Goal: Information Seeking & Learning: Learn about a topic

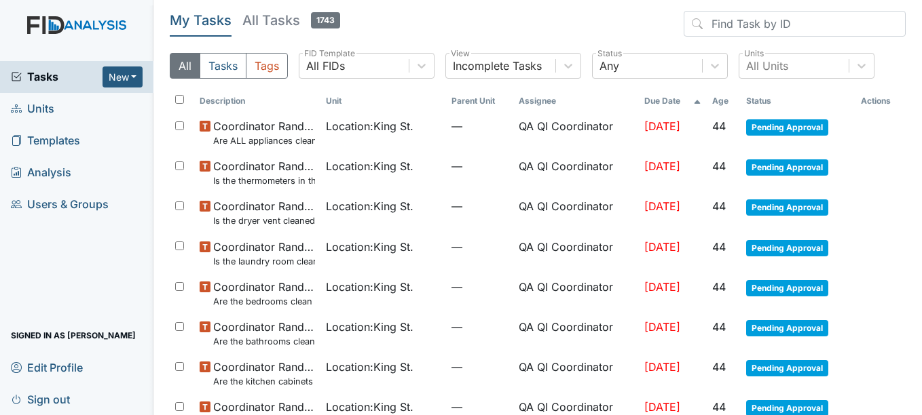
click at [57, 107] on link "Units" at bounding box center [76, 109] width 153 height 32
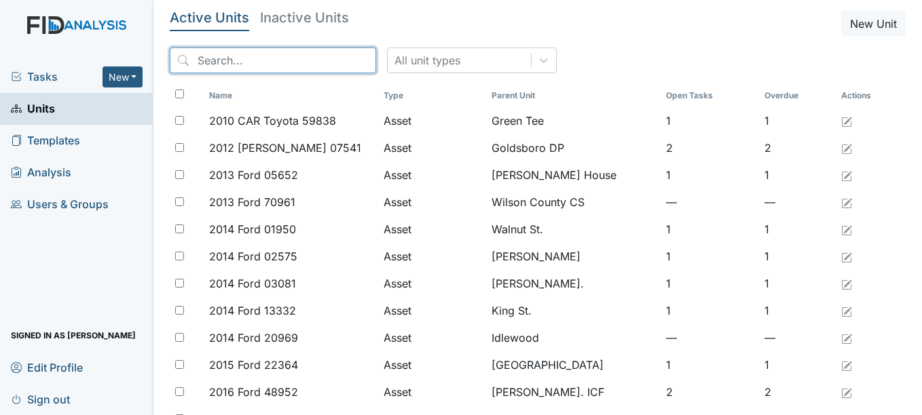
click at [244, 62] on input "search" at bounding box center [273, 61] width 206 height 26
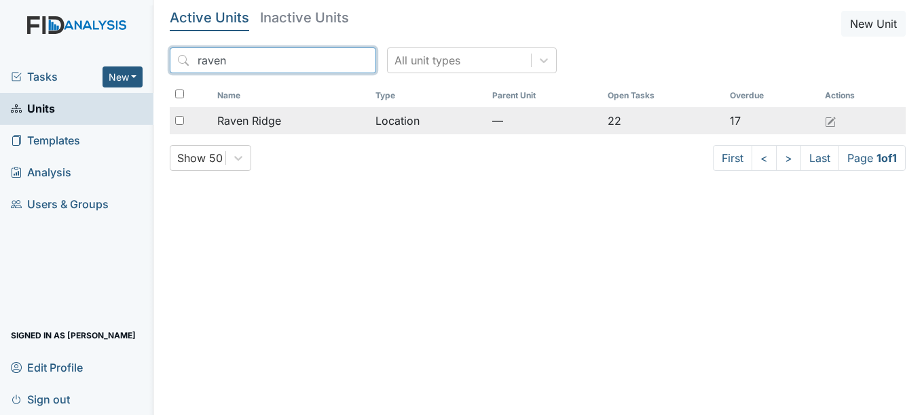
type input "raven"
click at [250, 115] on span "Raven Ridge" at bounding box center [249, 121] width 64 height 16
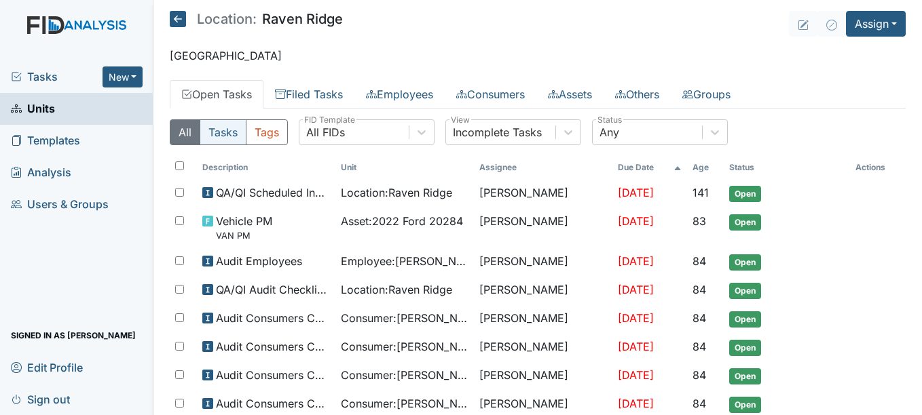
click at [231, 132] on button "Tasks" at bounding box center [223, 132] width 47 height 26
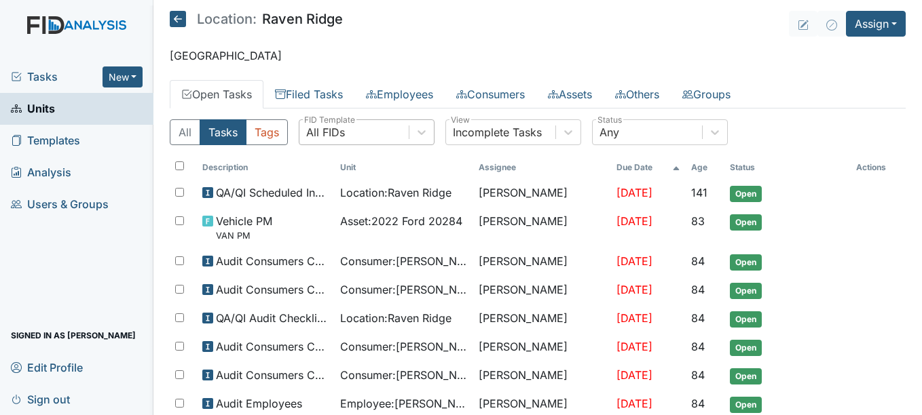
click at [381, 140] on div "All FIDs" at bounding box center [353, 132] width 109 height 24
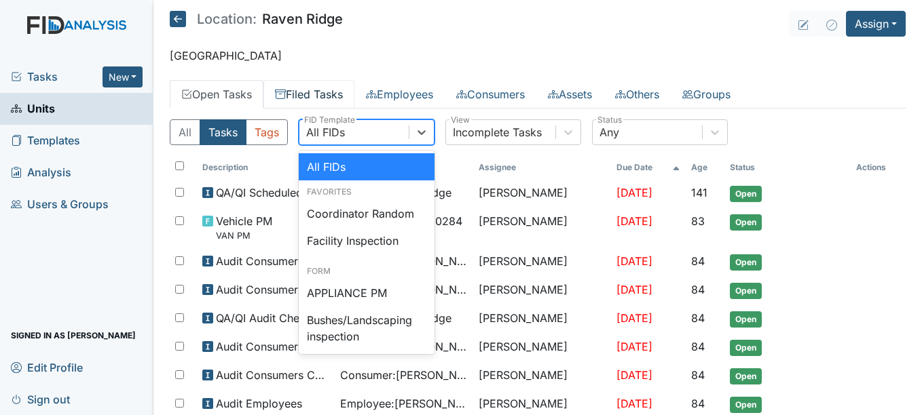
click at [345, 96] on link "Filed Tasks" at bounding box center [308, 94] width 91 height 29
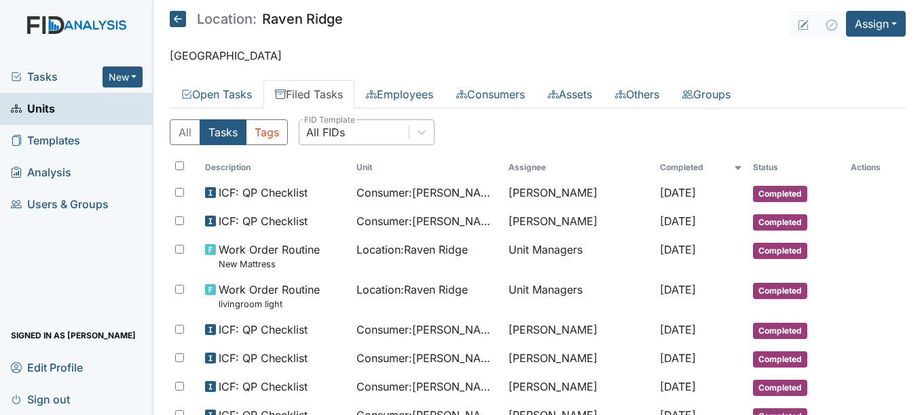
click at [354, 132] on div "All FIDs" at bounding box center [353, 132] width 109 height 24
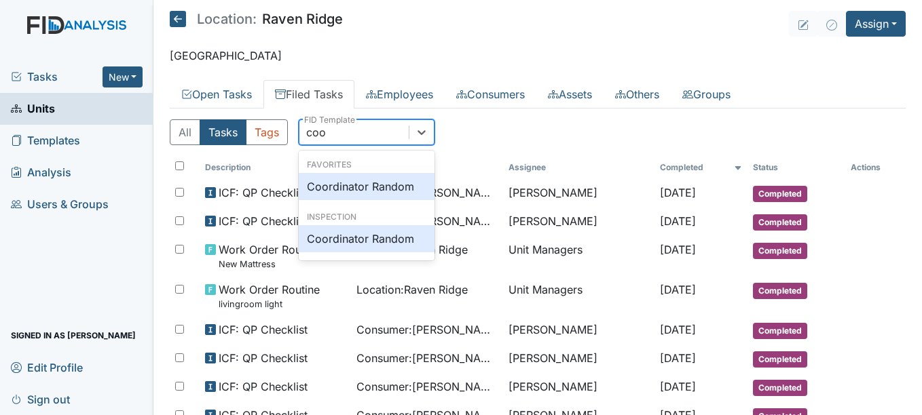
type input "coor"
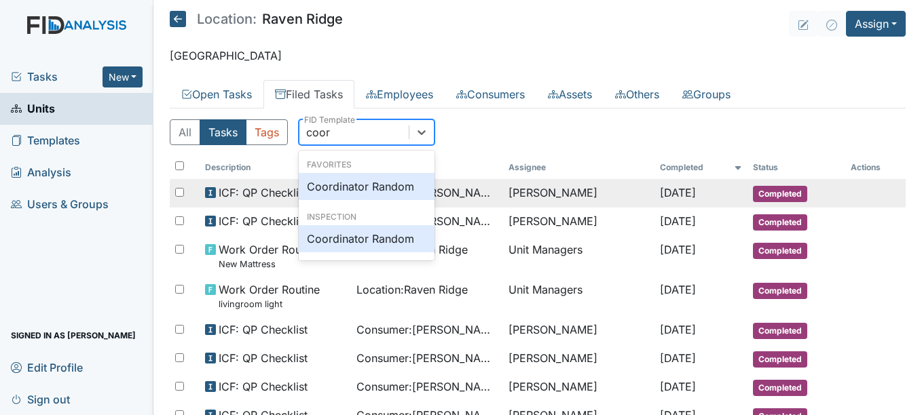
click at [387, 187] on div "Coordinator Random" at bounding box center [367, 186] width 136 height 27
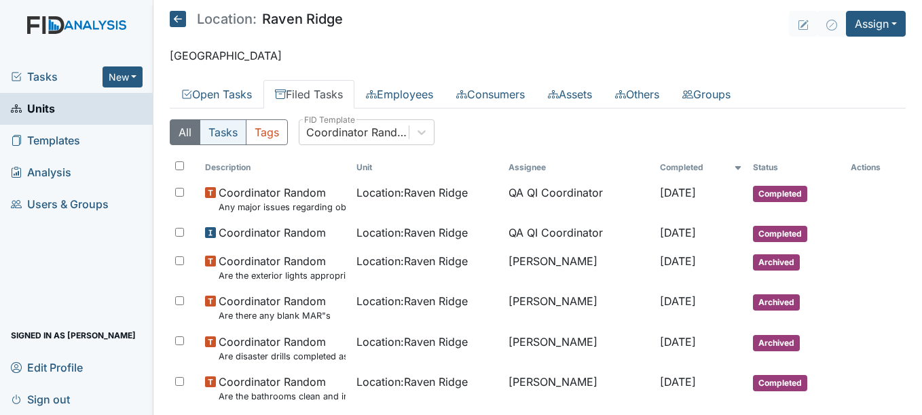
click at [219, 133] on button "Tasks" at bounding box center [223, 132] width 47 height 26
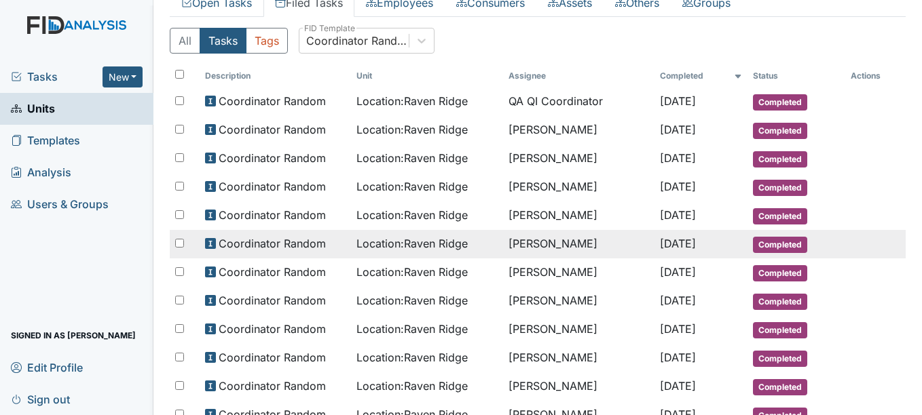
scroll to position [68, 0]
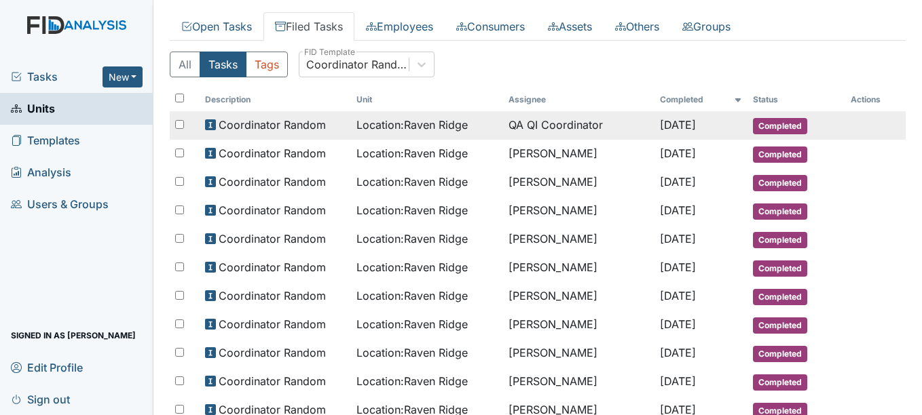
click at [423, 130] on span "Location : Raven Ridge" at bounding box center [411, 125] width 111 height 16
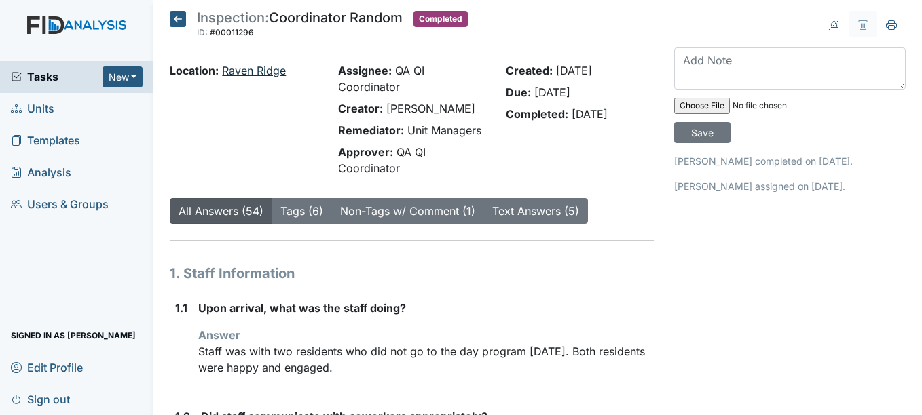
click at [259, 74] on link "Raven Ridge" at bounding box center [254, 71] width 64 height 14
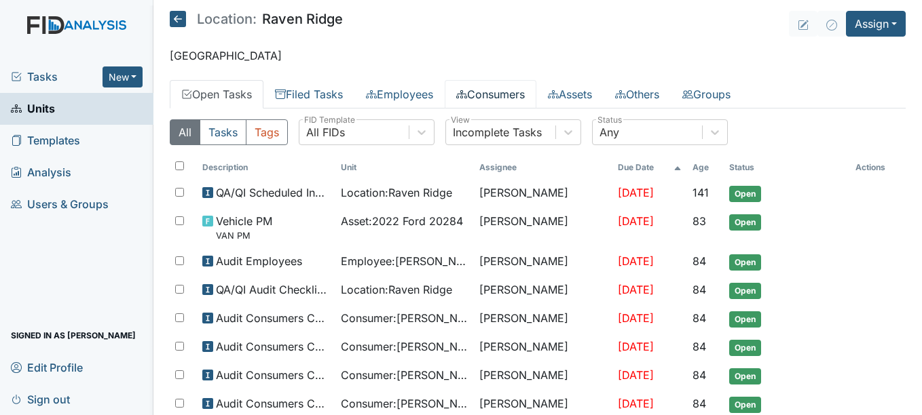
click at [493, 93] on link "Consumers" at bounding box center [490, 94] width 92 height 29
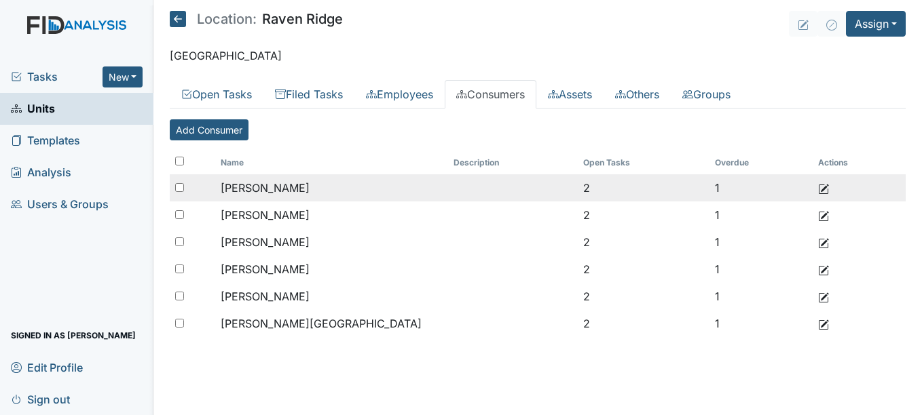
click at [286, 185] on span "[PERSON_NAME]" at bounding box center [265, 188] width 89 height 14
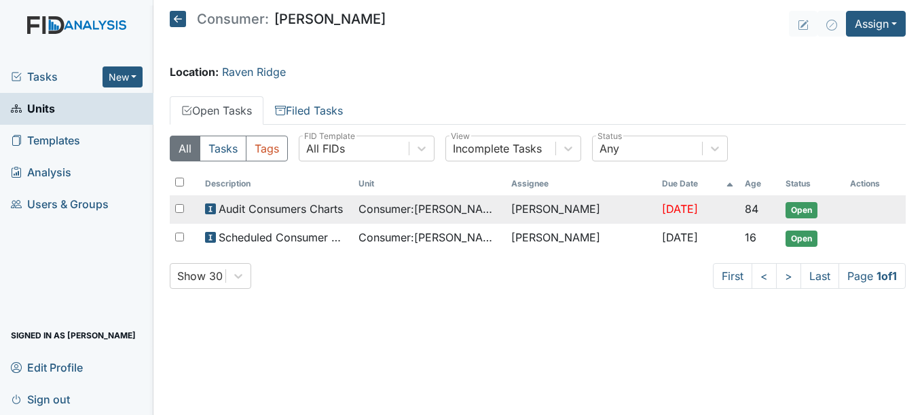
click at [265, 210] on span "Audit Consumers Charts" at bounding box center [281, 209] width 124 height 16
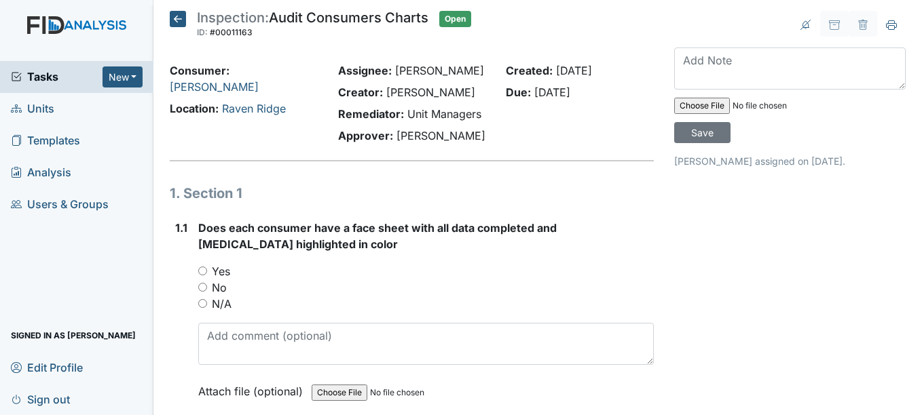
click at [179, 15] on icon at bounding box center [178, 19] width 16 height 16
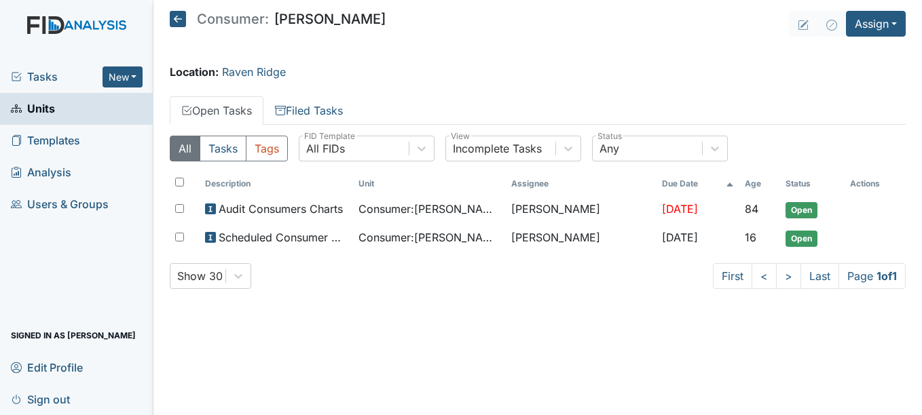
click at [174, 24] on icon at bounding box center [178, 19] width 16 height 16
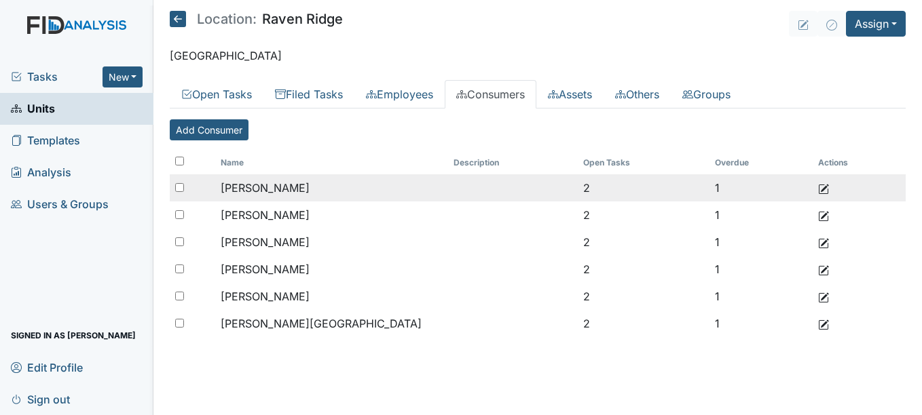
drag, startPoint x: 310, startPoint y: 189, endPoint x: 218, endPoint y: 197, distance: 92.6
click at [218, 197] on td "[PERSON_NAME]" at bounding box center [331, 187] width 233 height 27
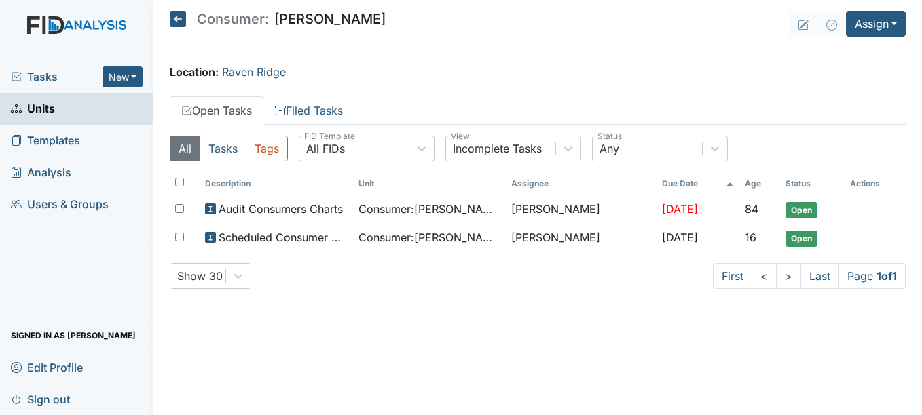
drag, startPoint x: 0, startPoint y: 0, endPoint x: 175, endPoint y: 16, distance: 175.8
click at [175, 16] on icon at bounding box center [178, 19] width 16 height 16
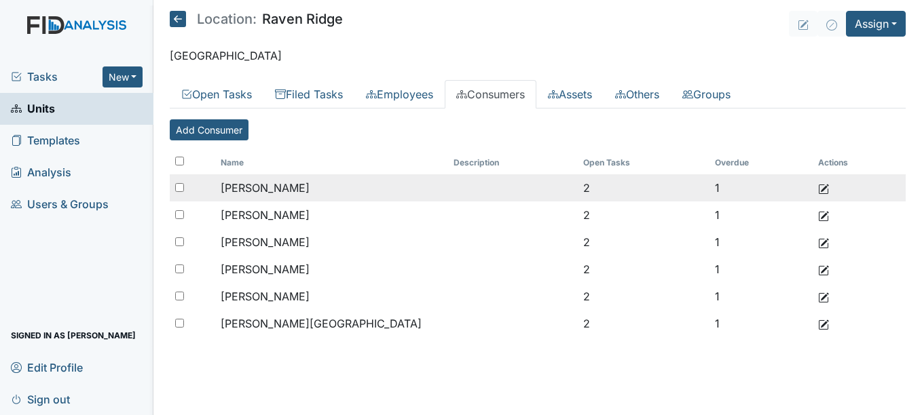
drag, startPoint x: 221, startPoint y: 188, endPoint x: 312, endPoint y: 190, distance: 91.6
click at [312, 190] on td "[PERSON_NAME]" at bounding box center [331, 187] width 233 height 27
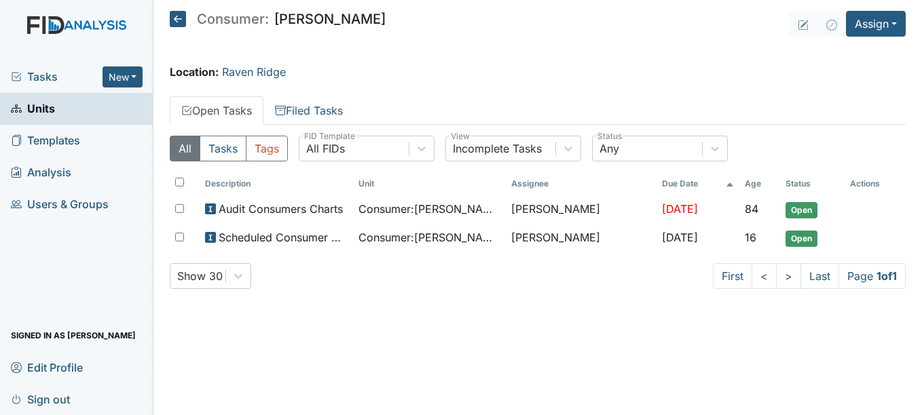
click at [181, 22] on icon at bounding box center [178, 19] width 16 height 16
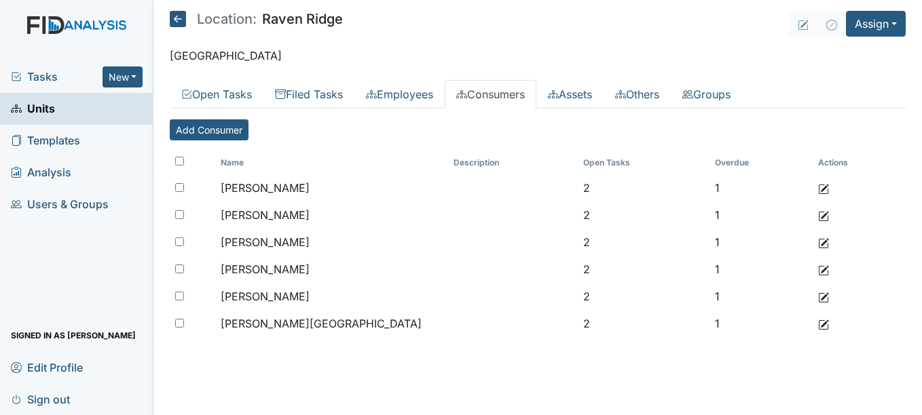
click at [181, 24] on icon at bounding box center [178, 19] width 16 height 16
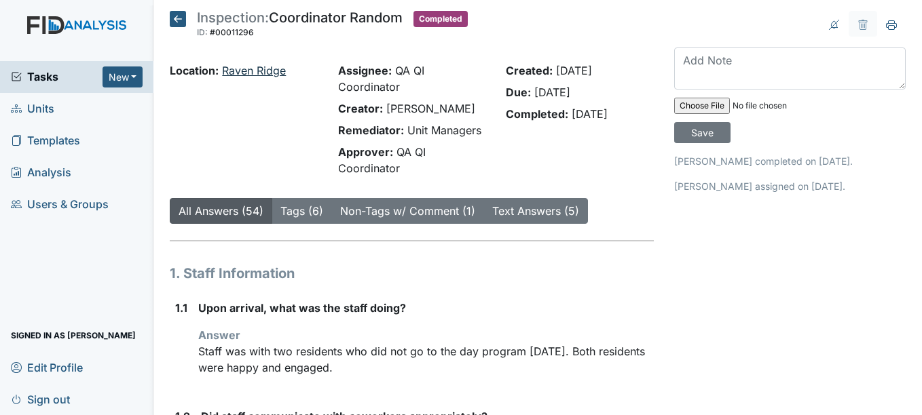
click at [246, 73] on link "Raven Ridge" at bounding box center [254, 71] width 64 height 14
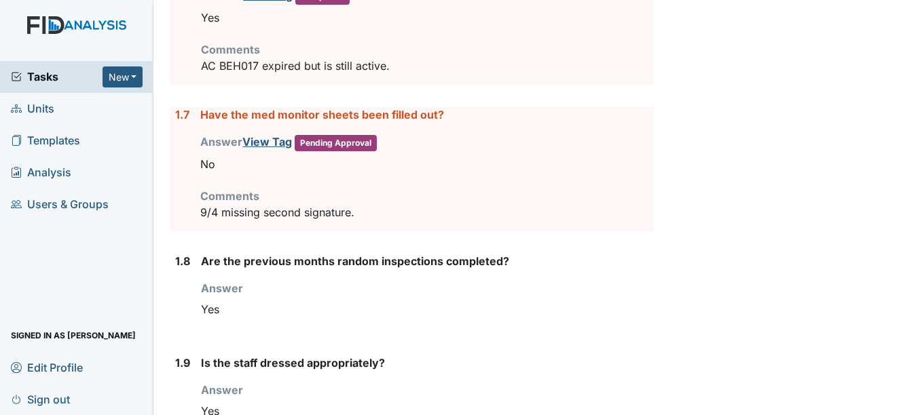
scroll to position [882, 0]
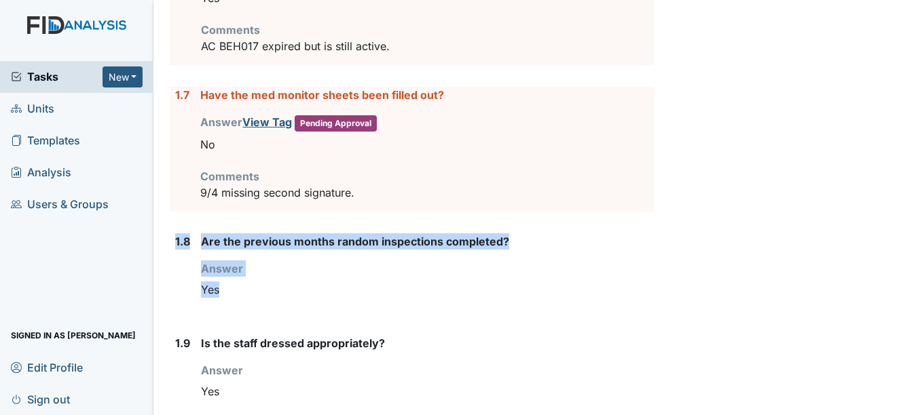
drag, startPoint x: 170, startPoint y: 240, endPoint x: 354, endPoint y: 284, distance: 189.6
drag, startPoint x: 354, startPoint y: 284, endPoint x: 246, endPoint y: 248, distance: 114.4
copy div "1.8 Are the previous months random inspections completed? Answer You must selec…"
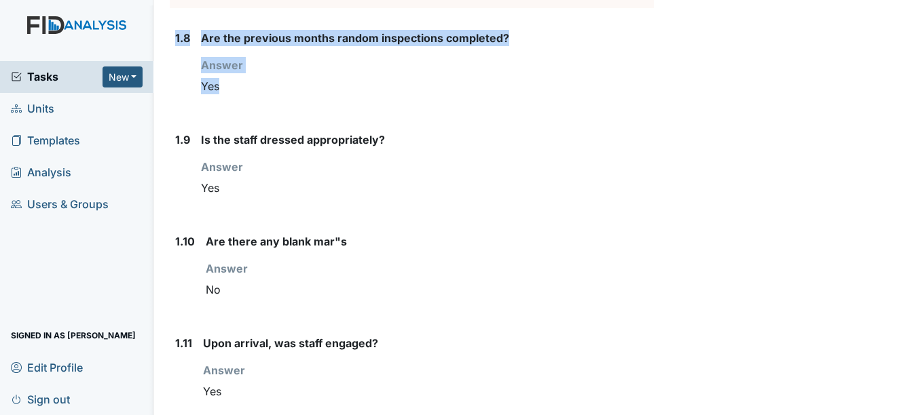
scroll to position [1154, 0]
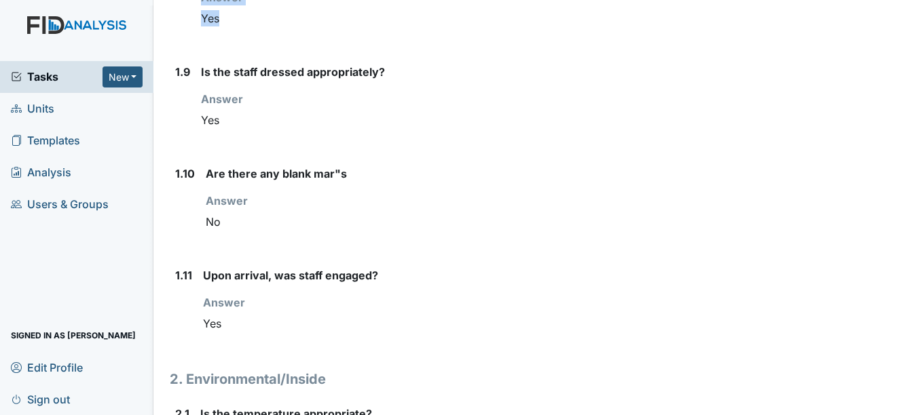
drag, startPoint x: 174, startPoint y: 170, endPoint x: 352, endPoint y: 184, distance: 178.4
click at [352, 184] on div "1.10 Are there any blank mar"s Answer You must select one of the below options.…" at bounding box center [411, 206] width 483 height 80
drag, startPoint x: 352, startPoint y: 184, endPoint x: 296, endPoint y: 189, distance: 56.6
copy div "1.10 Are there any blank mar"s Answer"
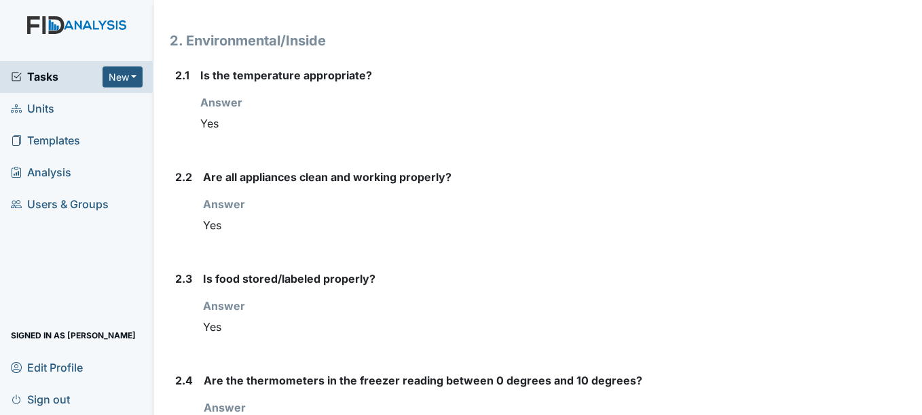
scroll to position [1493, 0]
drag, startPoint x: 175, startPoint y: 174, endPoint x: 272, endPoint y: 209, distance: 103.3
click at [272, 209] on div "2.2 Are all appliances clean and working properly? Answer You must select one o…" at bounding box center [411, 208] width 483 height 80
drag, startPoint x: 272, startPoint y: 209, endPoint x: 235, endPoint y: 201, distance: 37.5
copy div "2.2 Are all appliances clean and working properly? Answer"
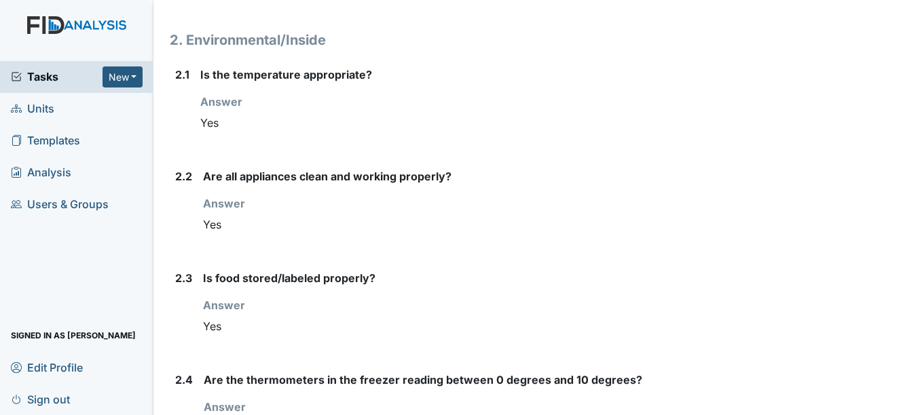
click at [172, 306] on div "2.3 Is food stored/labeled properly? Answer You must select one of the below op…" at bounding box center [411, 310] width 483 height 80
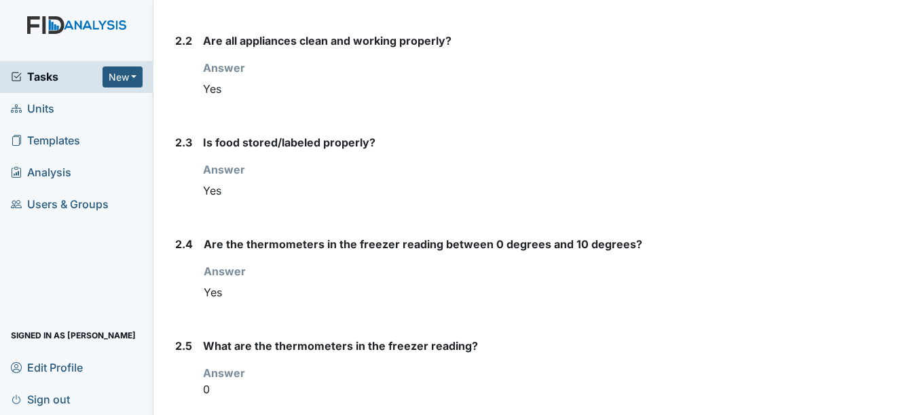
scroll to position [1697, 0]
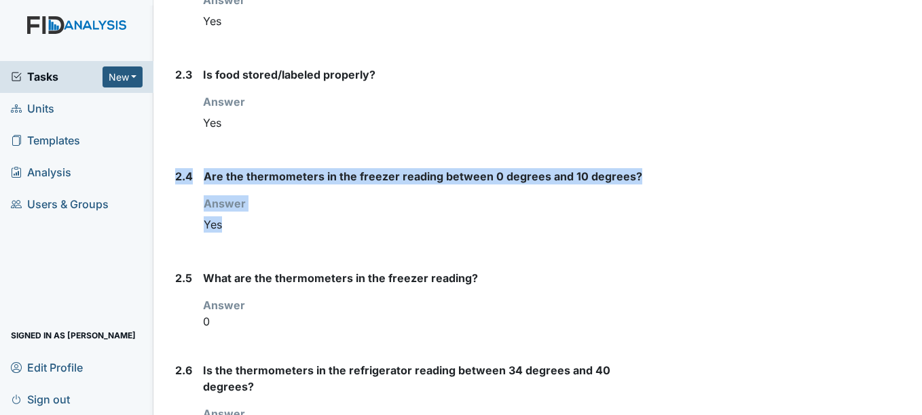
drag, startPoint x: 174, startPoint y: 175, endPoint x: 242, endPoint y: 216, distance: 79.1
click at [242, 216] on div "2.4 Are the thermometers in the freezer reading between 0 degrees and 10 degree…" at bounding box center [411, 208] width 483 height 80
copy div "2.4 Are the thermometers in the freezer reading between 0 degrees and 10 degree…"
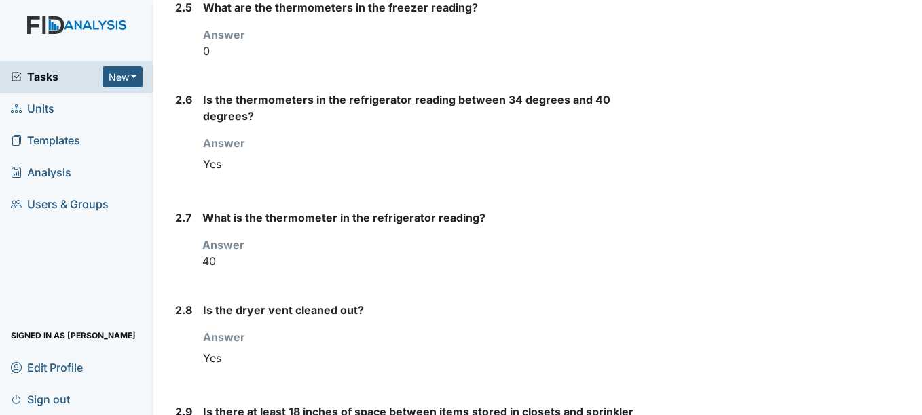
scroll to position [1968, 0]
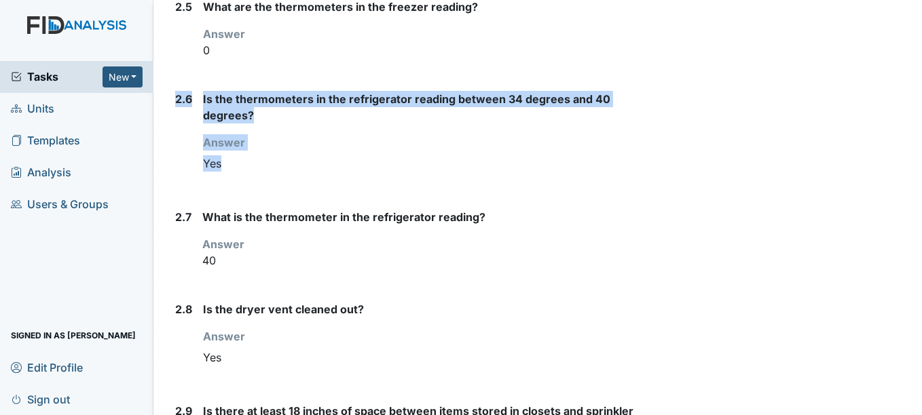
drag, startPoint x: 176, startPoint y: 98, endPoint x: 259, endPoint y: 154, distance: 99.2
click at [259, 154] on div "2.6 Is the thermometers in the refrigerator reading between 34 degrees and 40 d…" at bounding box center [411, 139] width 483 height 96
copy div "2.6 Is the thermometers in the refrigerator reading between 34 degrees and 40 d…"
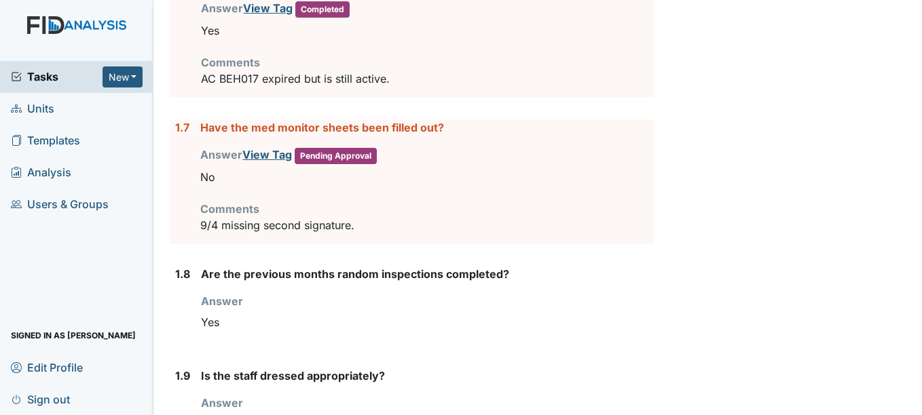
scroll to position [814, 0]
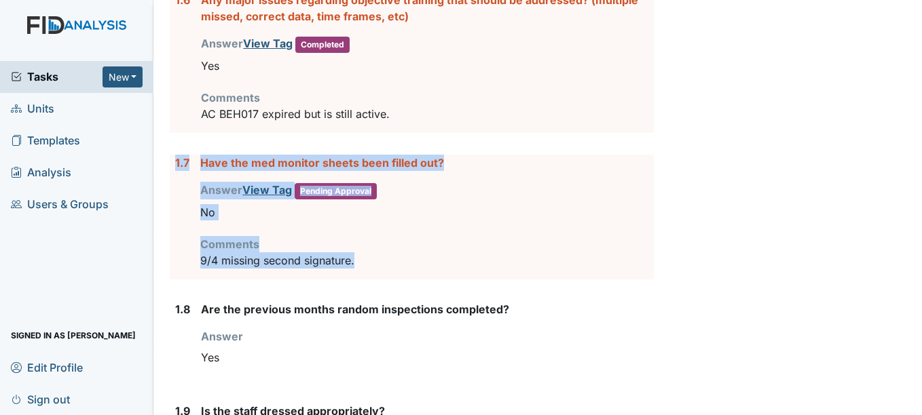
drag, startPoint x: 170, startPoint y: 162, endPoint x: 373, endPoint y: 257, distance: 224.0
click at [373, 257] on div "1.7 Have the med monitor sheets been filled out? Answer View Tag Pending Approv…" at bounding box center [411, 217] width 483 height 125
copy div "1.7 Have the med monitor sheets been filled out? Answer View Tag Pending Approv…"
click at [182, 245] on div "1.7" at bounding box center [182, 217] width 14 height 125
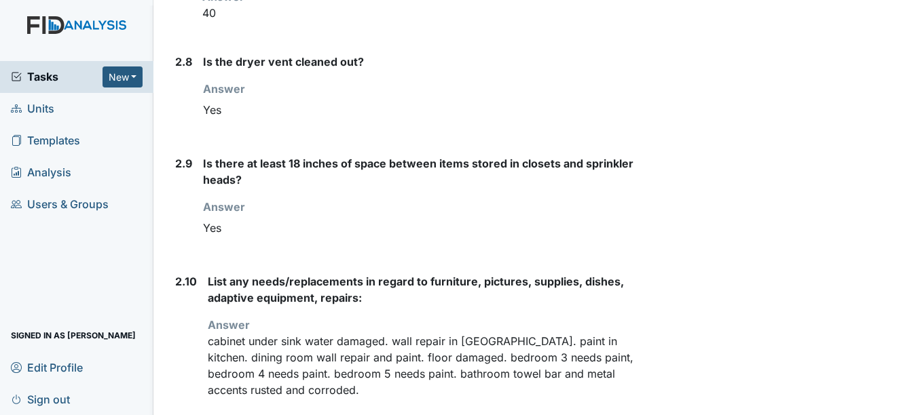
scroll to position [2239, 0]
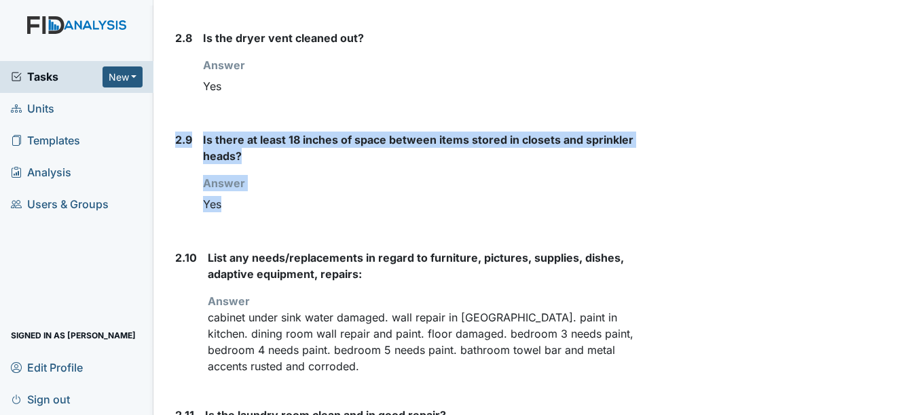
drag, startPoint x: 175, startPoint y: 139, endPoint x: 257, endPoint y: 199, distance: 101.0
click at [257, 199] on div "2.9 Is there at least 18 inches of space between items stored in closets and sp…" at bounding box center [411, 180] width 483 height 96
copy div "2.9 Is there at least 18 inches of space between items stored in closets and sp…"
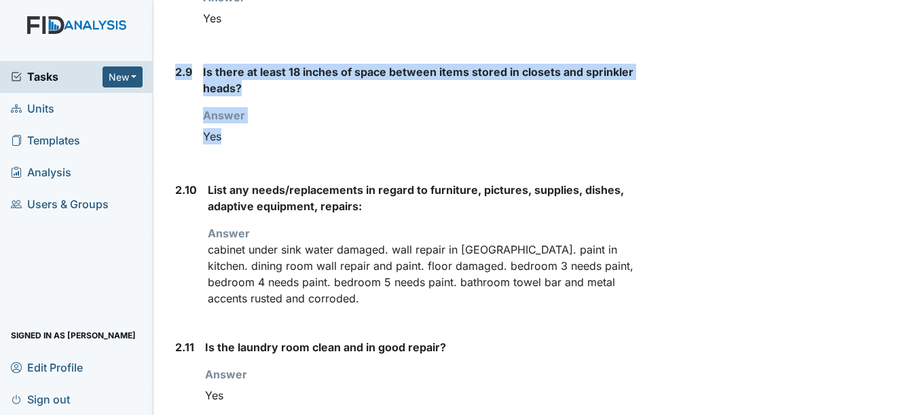
drag, startPoint x: 175, startPoint y: 189, endPoint x: 351, endPoint y: 222, distance: 178.8
click at [351, 222] on div "2.10 List any needs/replacements in regard to furniture, pictures, supplies, di…" at bounding box center [411, 250] width 483 height 136
copy div "2.10 List any needs/replacements in regard to furniture, pictures, supplies, di…"
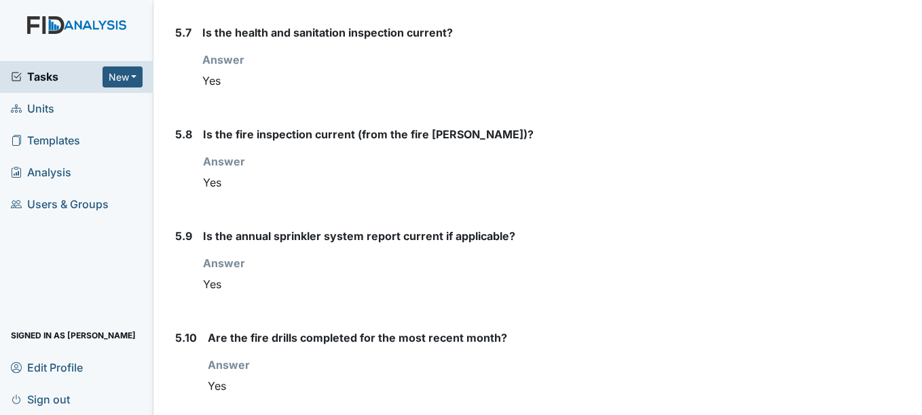
scroll to position [5999, 0]
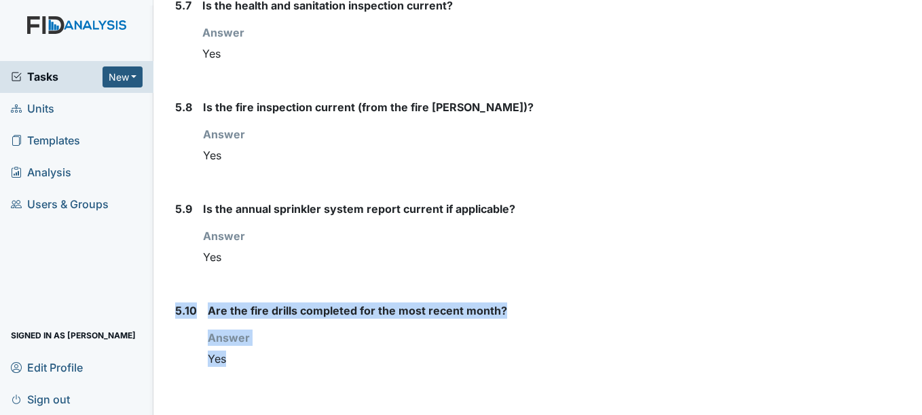
drag, startPoint x: 174, startPoint y: 309, endPoint x: 297, endPoint y: 352, distance: 129.2
click at [297, 352] on div "5.10 Are the fire drills completed for the most recent month? Answer You must s…" at bounding box center [411, 343] width 483 height 80
drag, startPoint x: 297, startPoint y: 352, endPoint x: 242, endPoint y: 316, distance: 65.1
copy div "5.10 Are the fire drills completed for the most recent month? Answer You must s…"
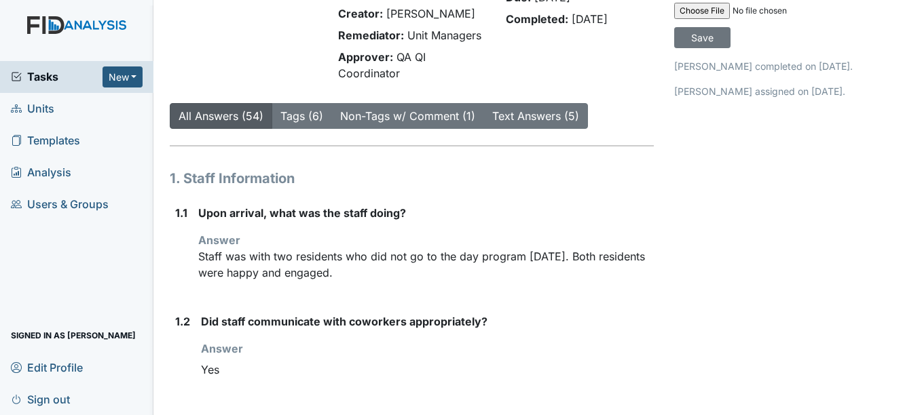
scroll to position [0, 0]
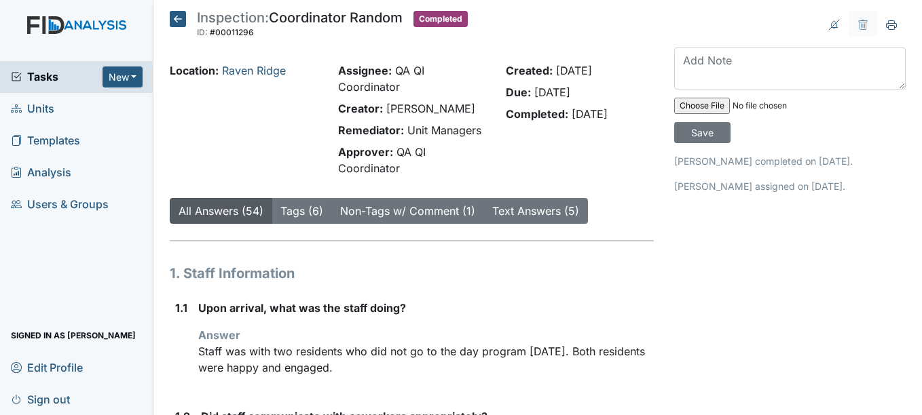
click at [180, 18] on icon at bounding box center [178, 19] width 16 height 16
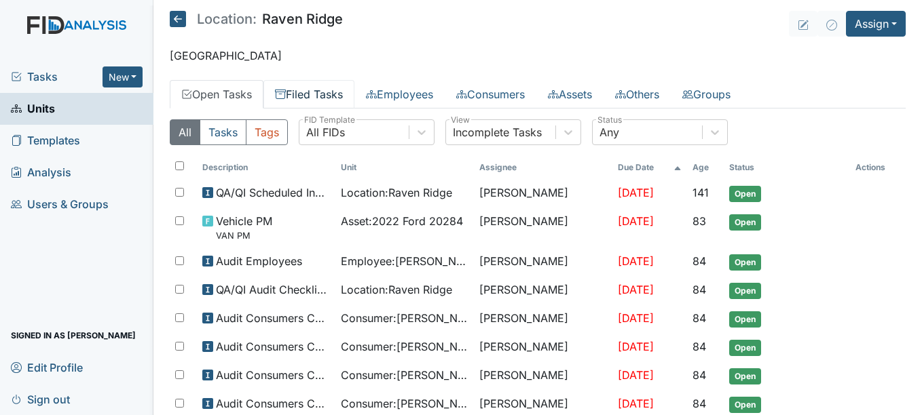
click at [338, 99] on link "Filed Tasks" at bounding box center [308, 94] width 91 height 29
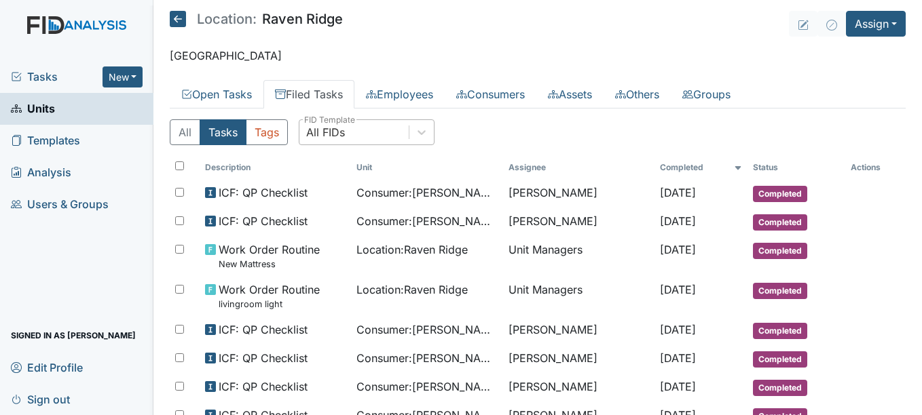
click at [375, 132] on div "All FIDs" at bounding box center [353, 132] width 109 height 24
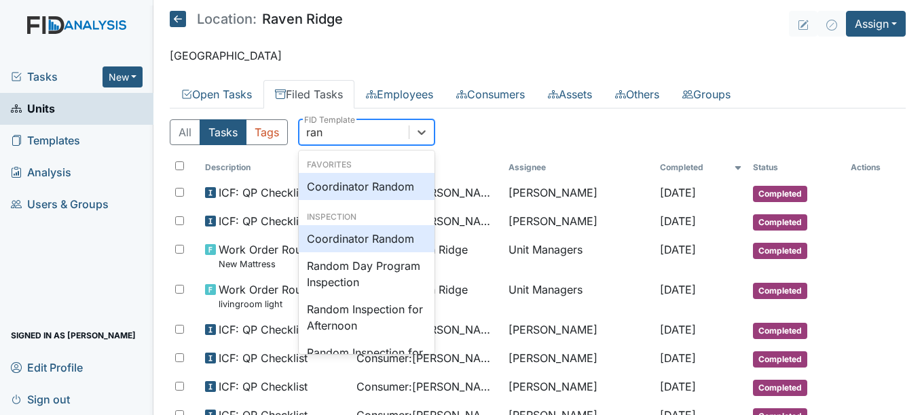
type input "rand"
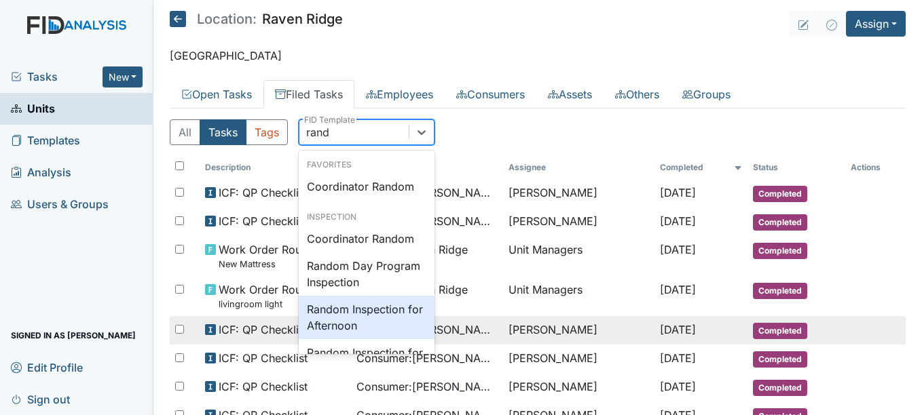
click at [381, 321] on div "Random Inspection for Afternoon" at bounding box center [367, 317] width 136 height 43
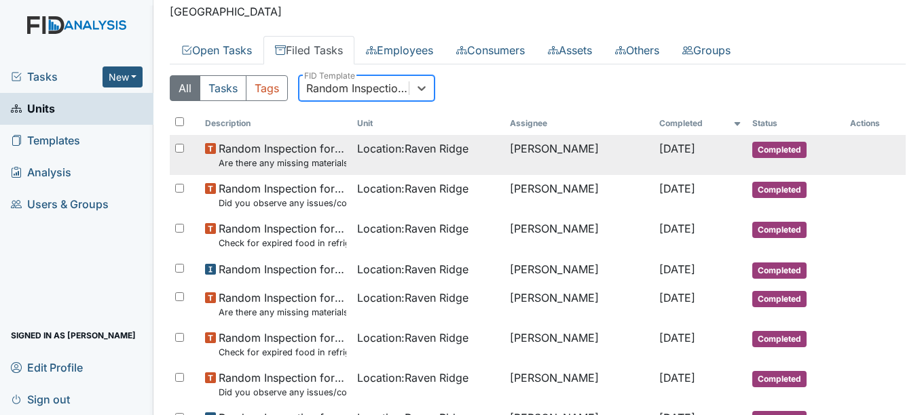
scroll to position [68, 0]
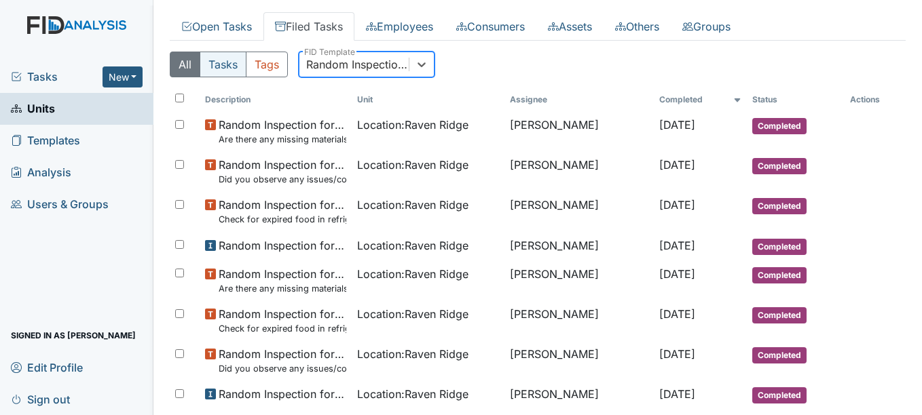
click at [233, 71] on button "Tasks" at bounding box center [223, 65] width 47 height 26
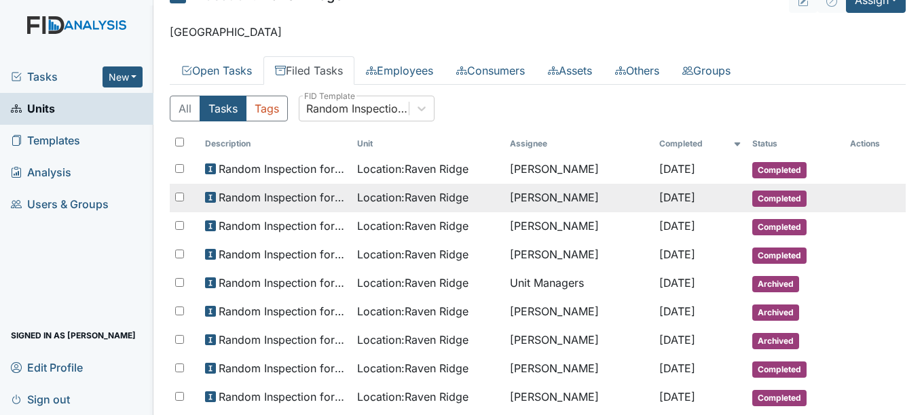
scroll to position [0, 0]
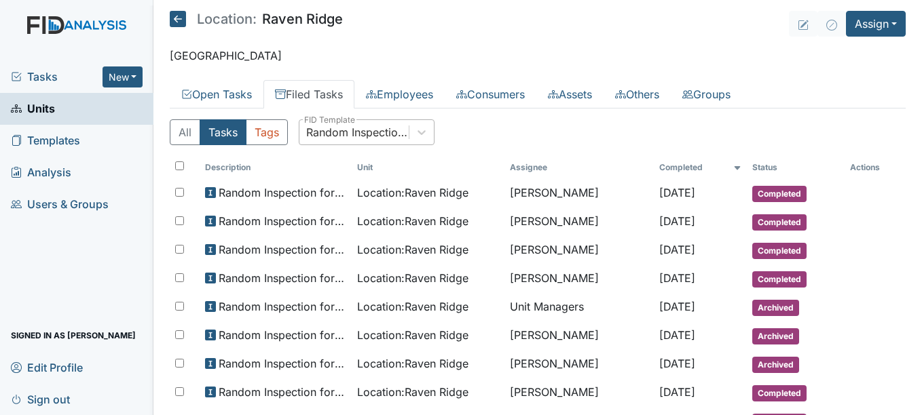
click at [391, 119] on div "Random Inspection for Afternoon" at bounding box center [367, 132] width 136 height 26
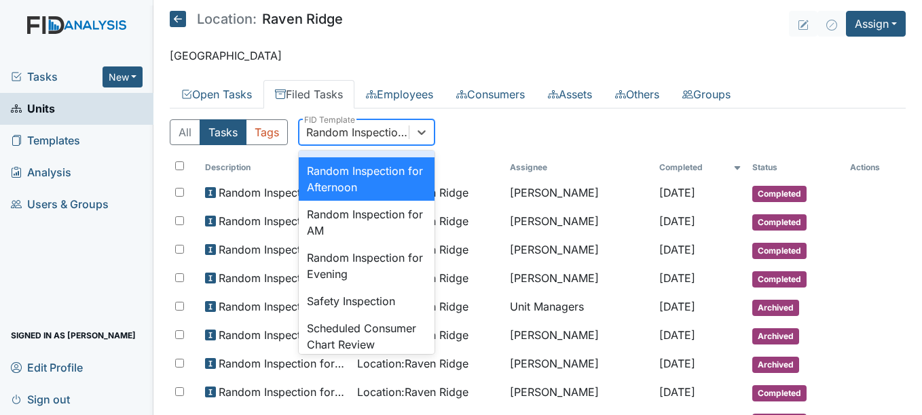
scroll to position [1316, 0]
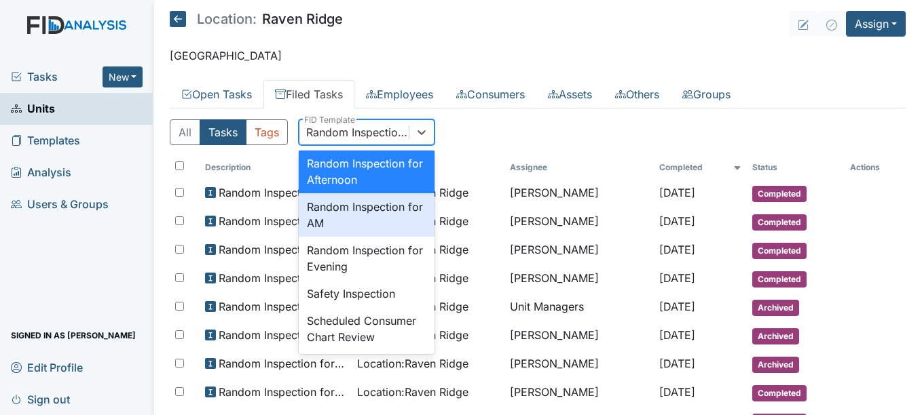
click at [381, 237] on div "Random Inspection for AM" at bounding box center [367, 214] width 136 height 43
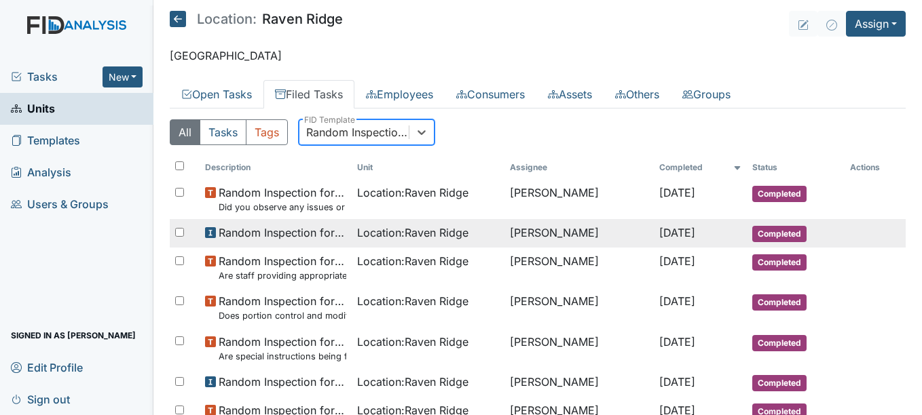
click at [406, 235] on span "Location : Raven Ridge" at bounding box center [412, 233] width 111 height 16
click at [413, 230] on span "Location : Raven Ridge" at bounding box center [412, 233] width 111 height 16
click at [267, 239] on span "Random Inspection for AM" at bounding box center [283, 233] width 128 height 16
click at [269, 232] on span "Random Inspection for AM" at bounding box center [283, 233] width 128 height 16
click at [269, 231] on span "Random Inspection for AM" at bounding box center [283, 233] width 128 height 16
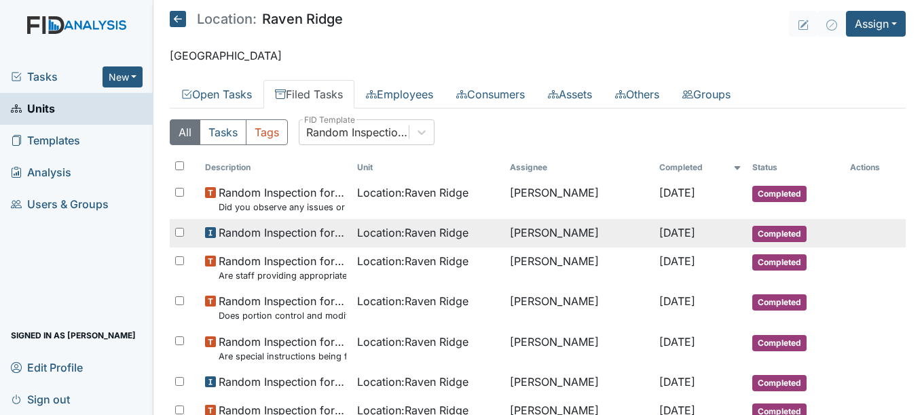
drag, startPoint x: 269, startPoint y: 231, endPoint x: 252, endPoint y: 229, distance: 16.4
click at [256, 230] on span "Random Inspection for AM" at bounding box center [283, 233] width 128 height 16
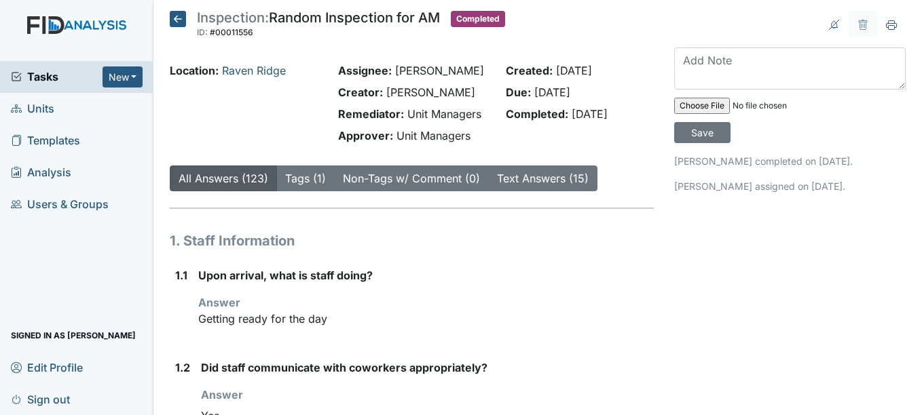
click at [182, 22] on icon at bounding box center [178, 19] width 16 height 16
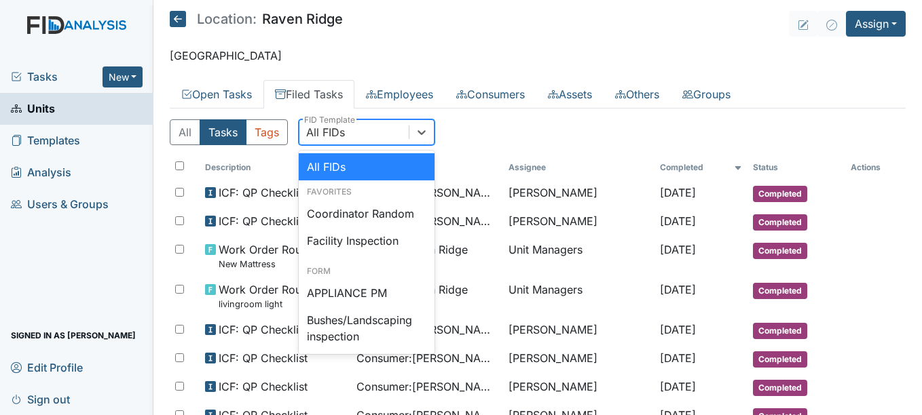
click at [394, 142] on div "All FIDs" at bounding box center [353, 132] width 109 height 24
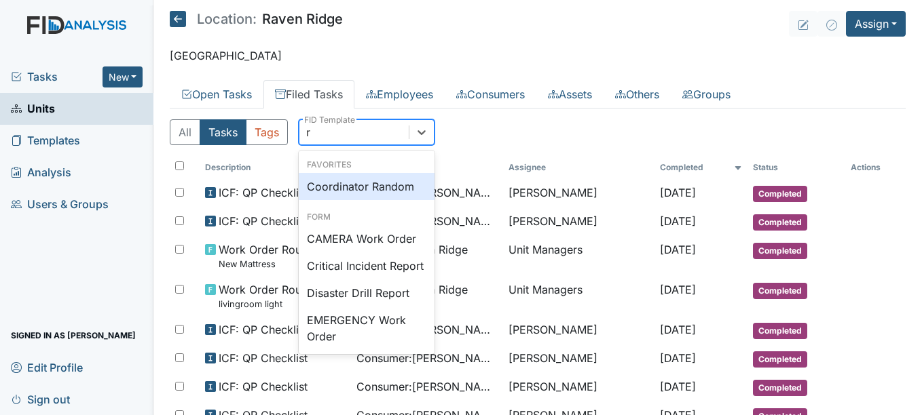
type input "ra"
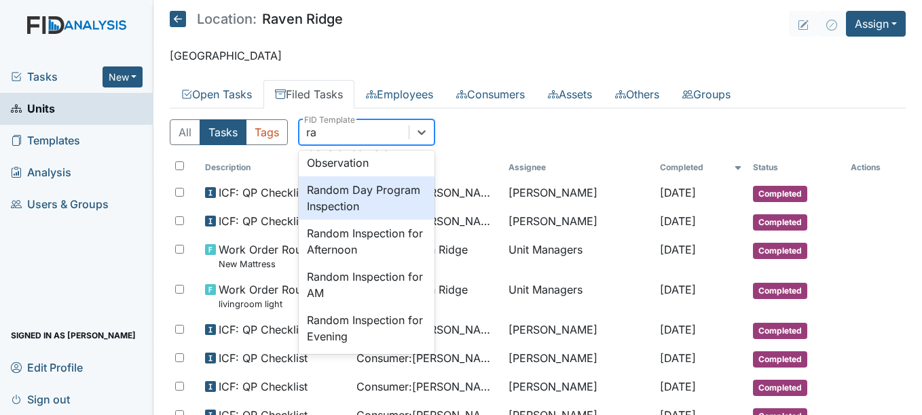
scroll to position [271, 0]
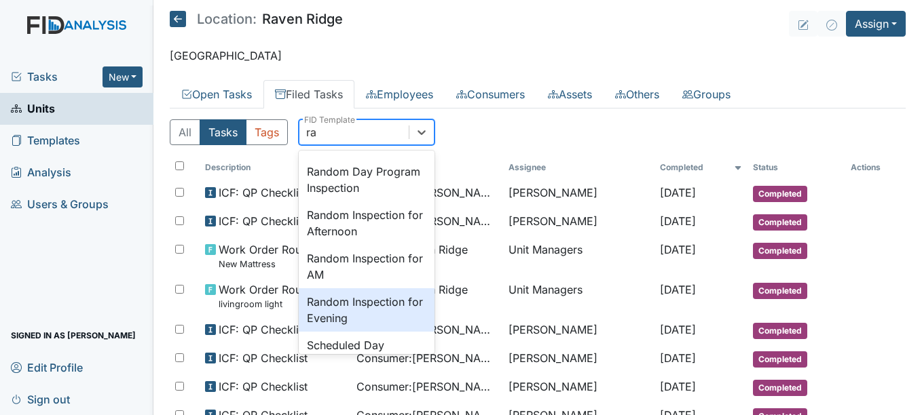
click at [373, 318] on div "Random Inspection for Evening" at bounding box center [367, 309] width 136 height 43
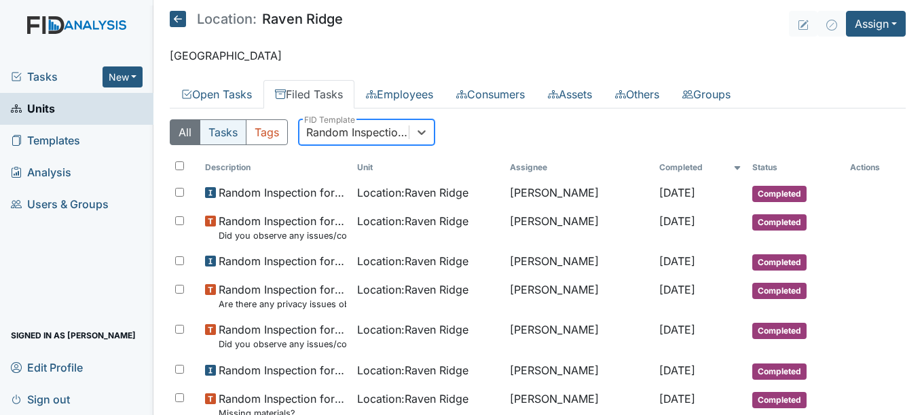
click at [238, 135] on button "Tasks" at bounding box center [223, 132] width 47 height 26
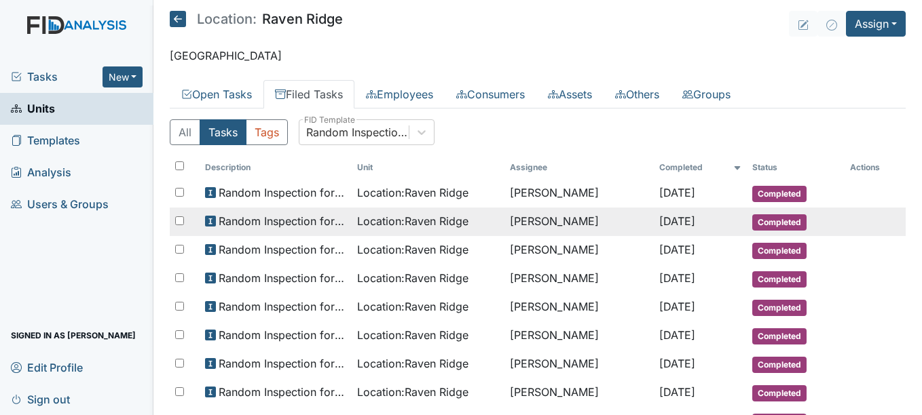
click at [459, 226] on span "Location : [GEOGRAPHIC_DATA]" at bounding box center [412, 221] width 111 height 16
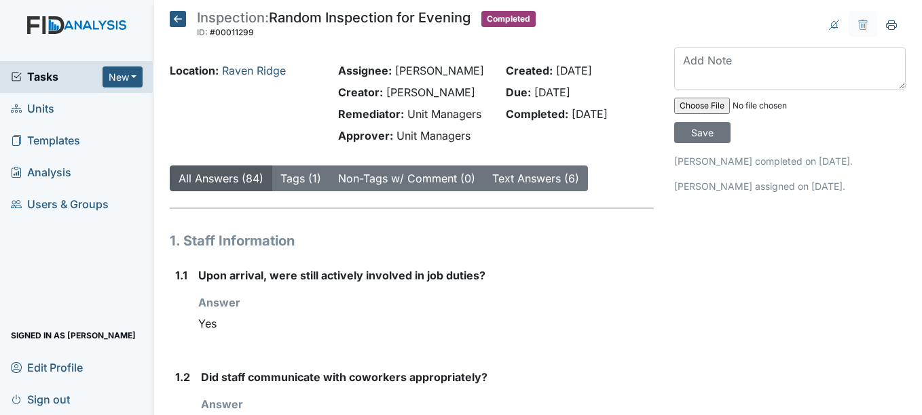
click at [171, 21] on icon at bounding box center [178, 19] width 16 height 16
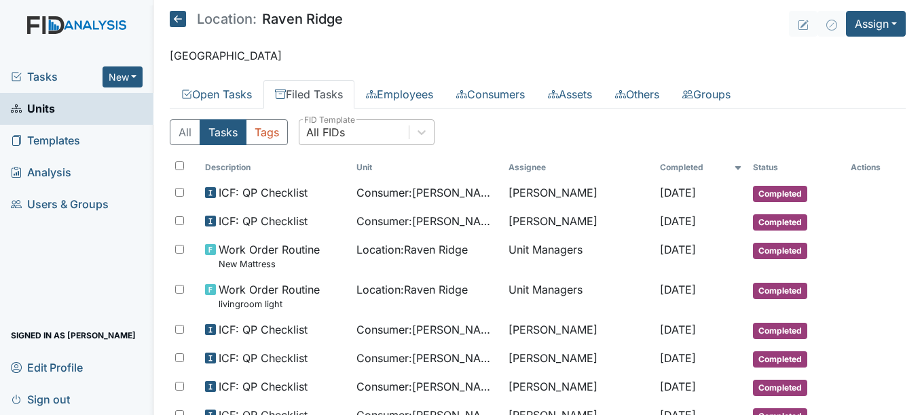
click at [354, 137] on div "All FIDs" at bounding box center [353, 132] width 109 height 24
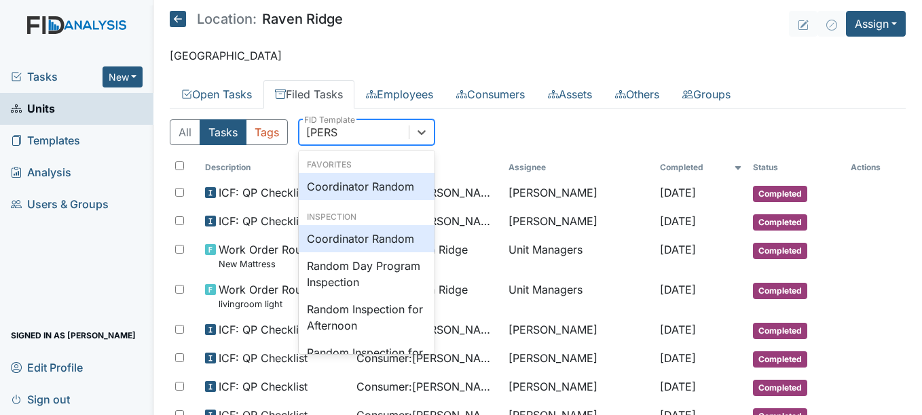
type input "random"
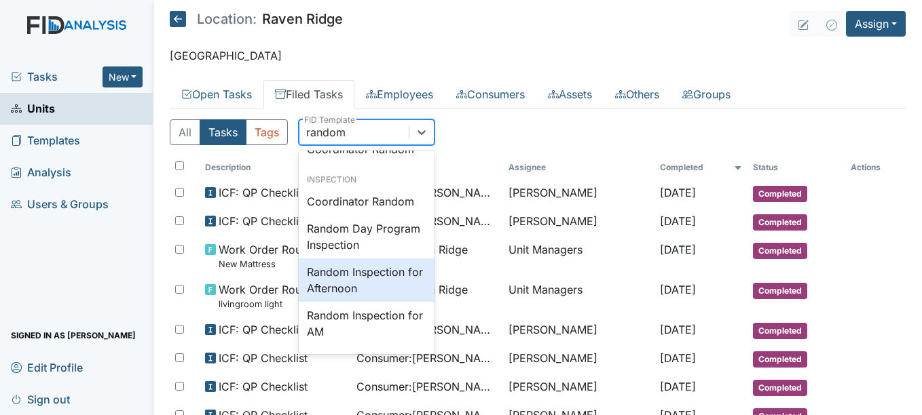
scroll to position [68, 0]
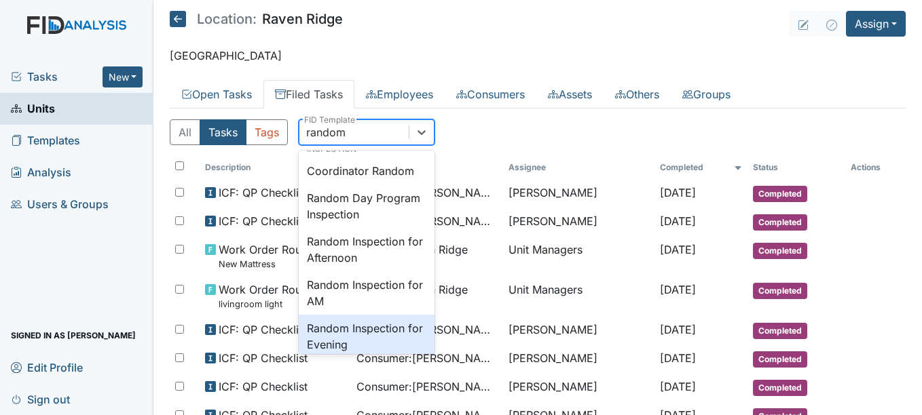
click at [361, 330] on div "Random Inspection for Evening" at bounding box center [367, 336] width 136 height 43
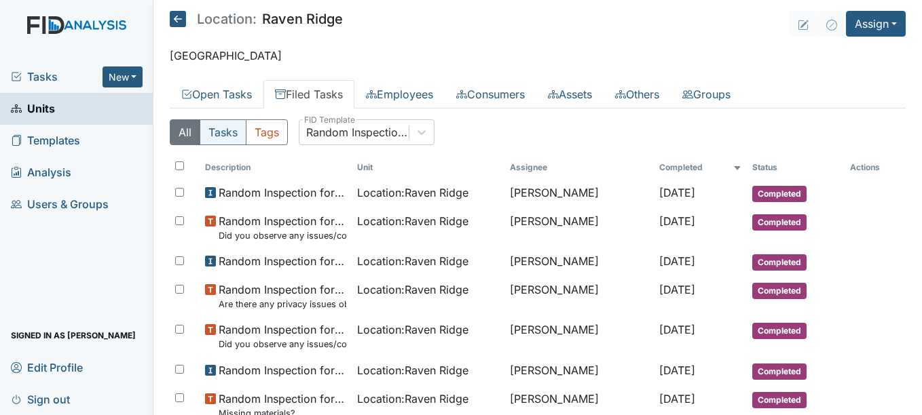
click at [233, 137] on button "Tasks" at bounding box center [223, 132] width 47 height 26
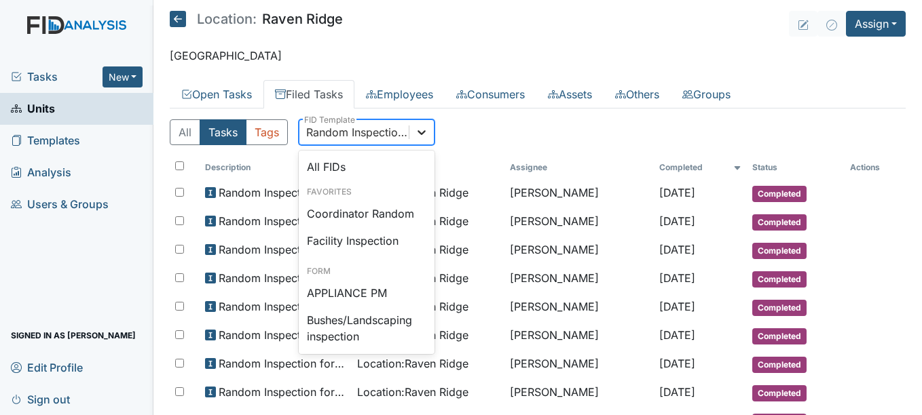
click at [420, 142] on div at bounding box center [421, 132] width 24 height 24
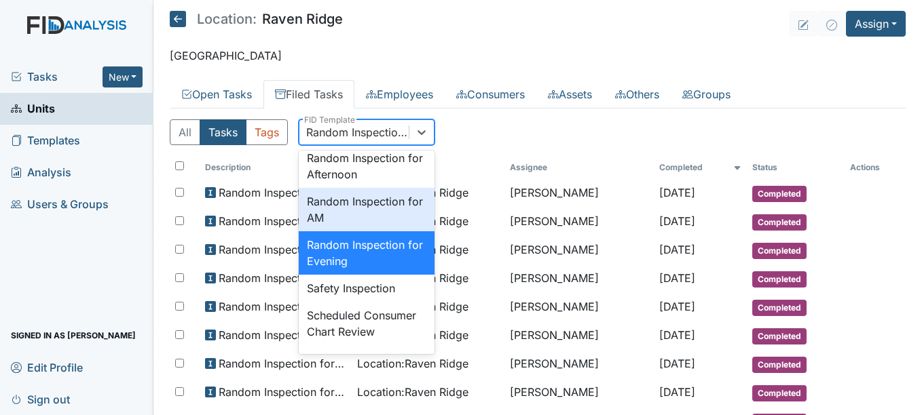
click at [390, 231] on div "Random Inspection for AM" at bounding box center [367, 209] width 136 height 43
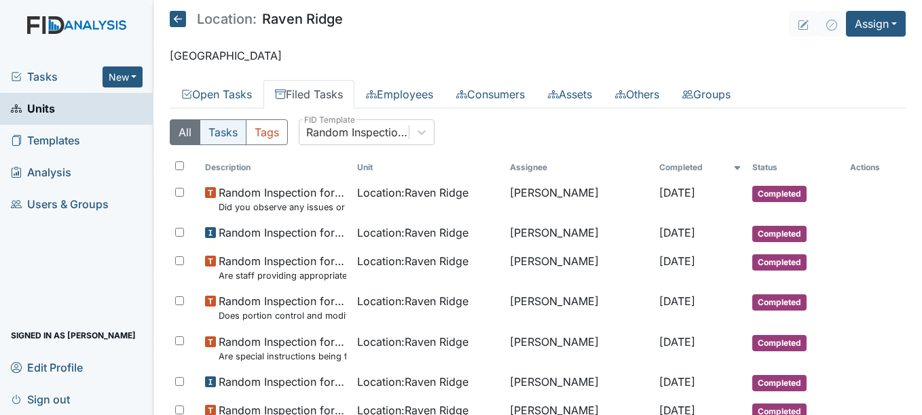
click at [229, 138] on button "Tasks" at bounding box center [223, 132] width 47 height 26
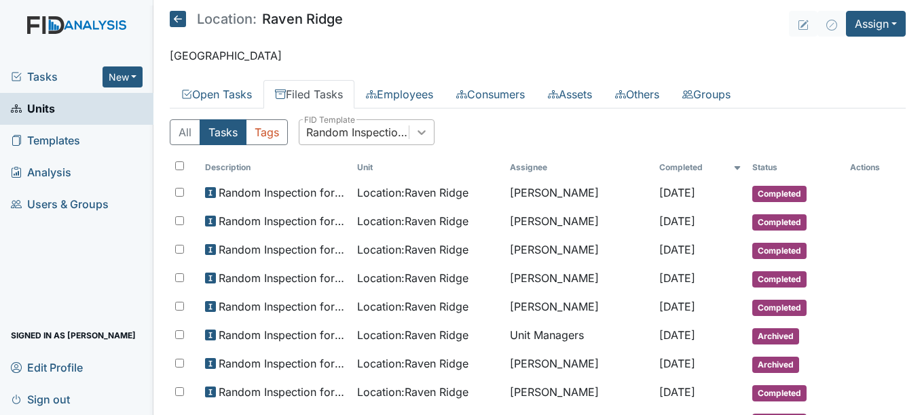
click at [423, 136] on icon at bounding box center [422, 133] width 14 height 14
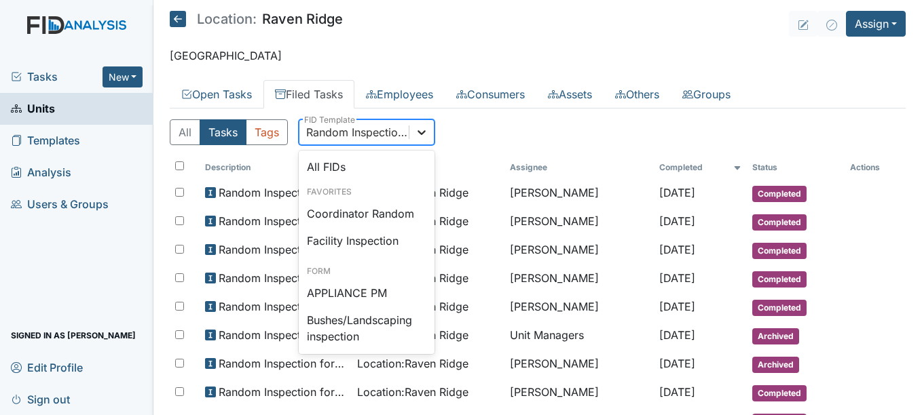
scroll to position [1278, 0]
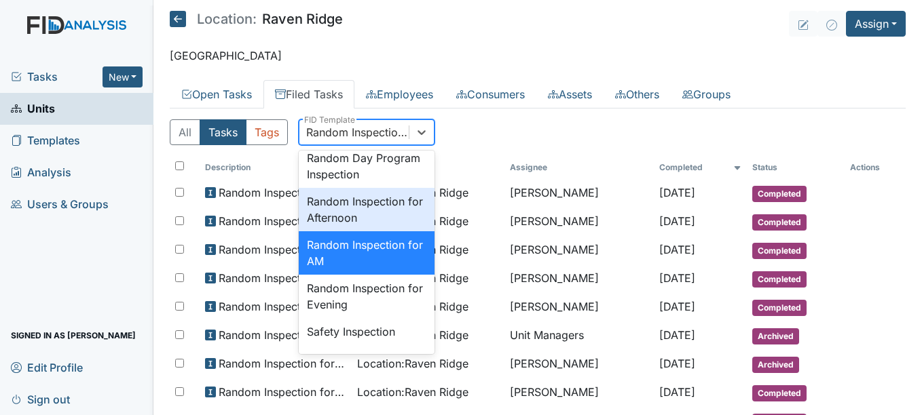
click at [379, 231] on div "Random Inspection for Afternoon" at bounding box center [367, 209] width 136 height 43
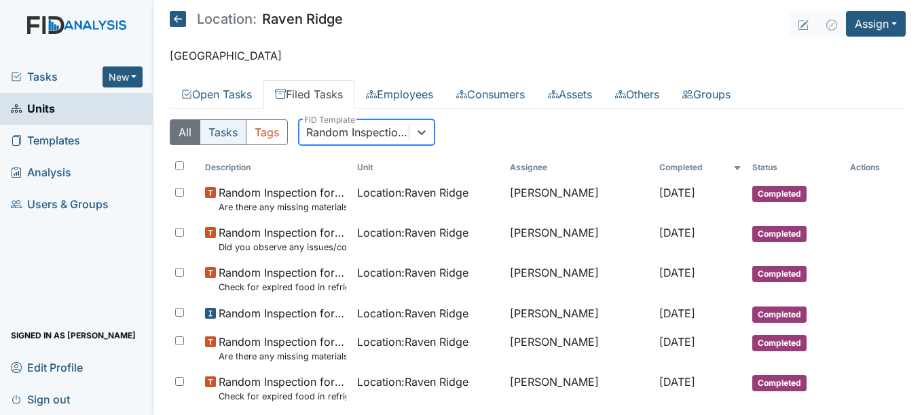
click at [237, 138] on button "Tasks" at bounding box center [223, 132] width 47 height 26
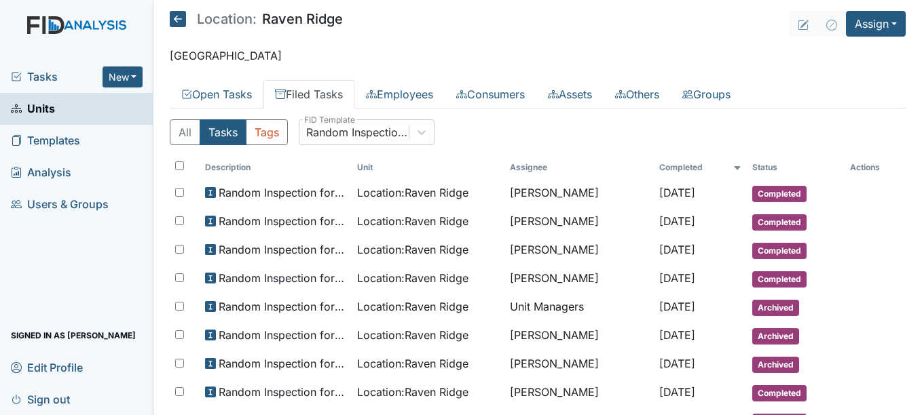
click at [175, 22] on icon at bounding box center [178, 19] width 16 height 16
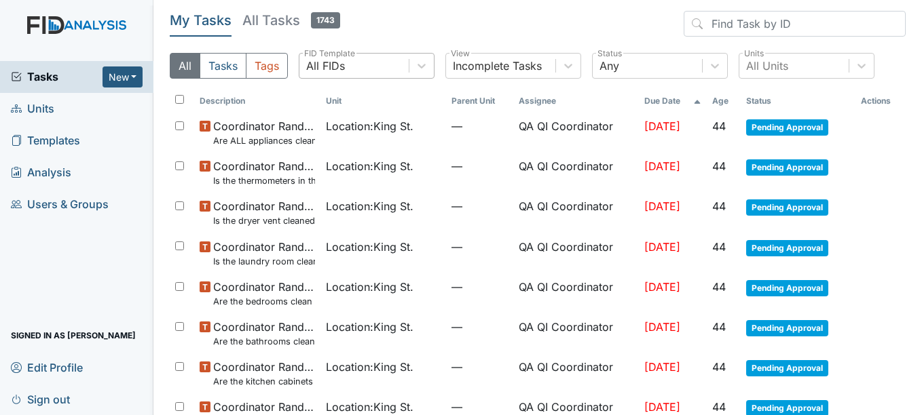
click at [380, 61] on div "All FIDs" at bounding box center [353, 66] width 109 height 24
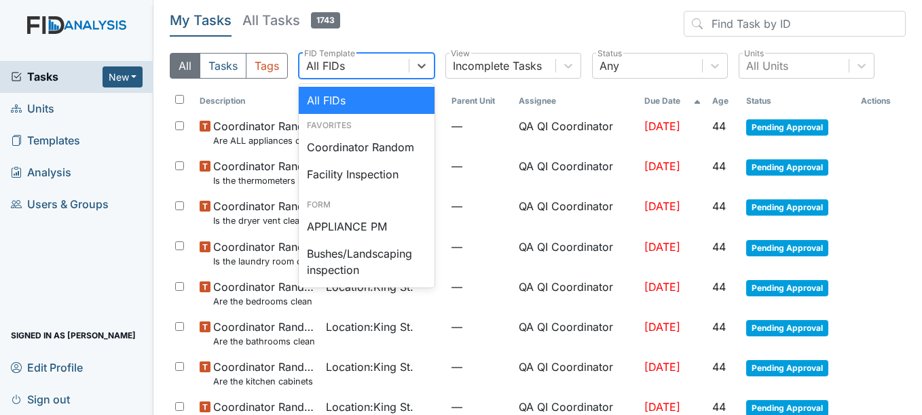
click at [57, 100] on link "Units" at bounding box center [76, 109] width 153 height 32
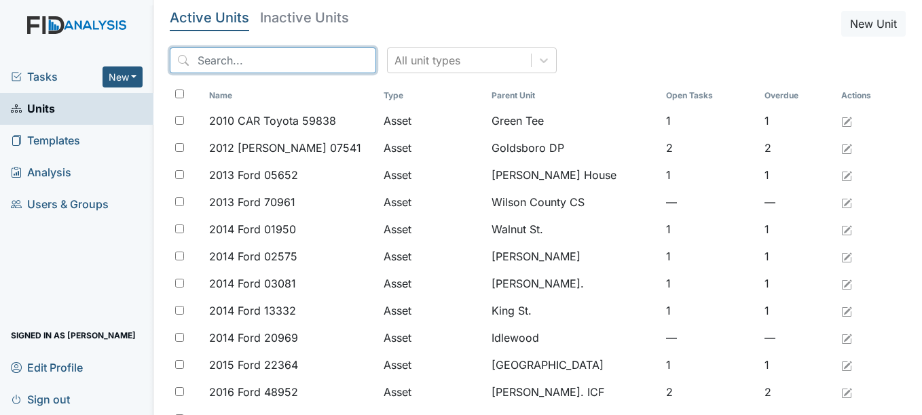
click at [278, 67] on input "search" at bounding box center [273, 61] width 206 height 26
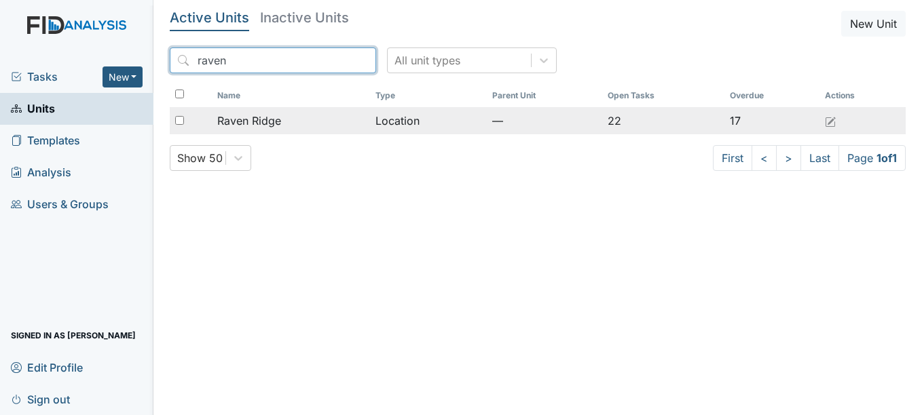
type input "raven"
click at [247, 120] on span "Raven Ridge" at bounding box center [249, 121] width 64 height 16
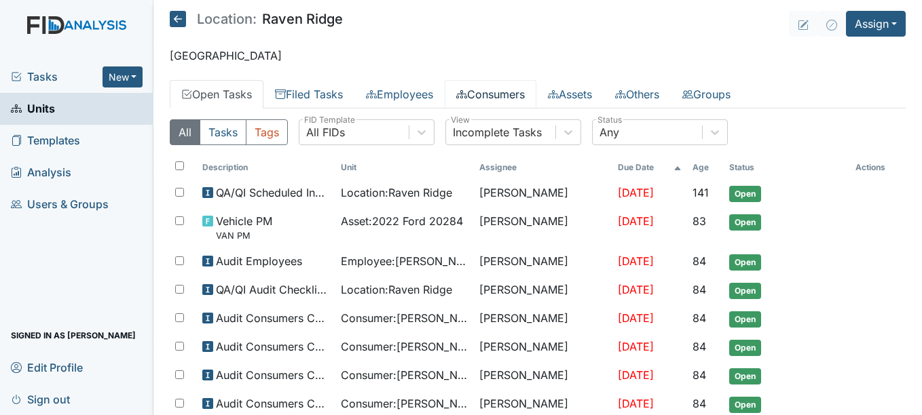
click at [489, 93] on link "Consumers" at bounding box center [490, 94] width 92 height 29
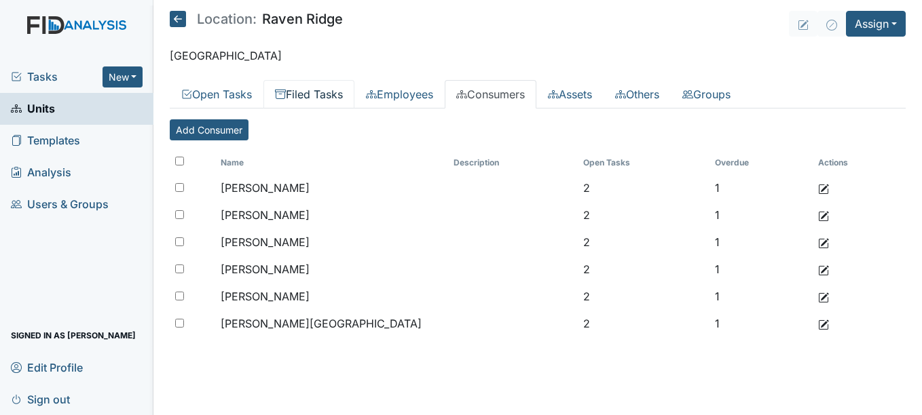
click at [343, 92] on link "Filed Tasks" at bounding box center [308, 94] width 91 height 29
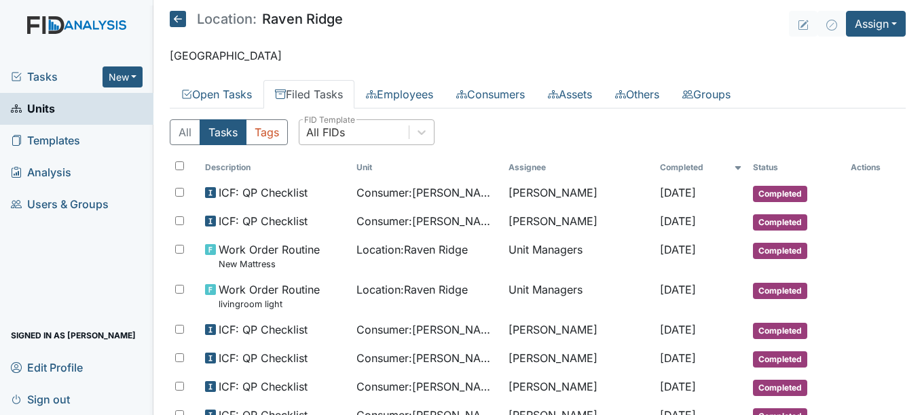
click at [354, 124] on div "All FIDs" at bounding box center [353, 132] width 109 height 24
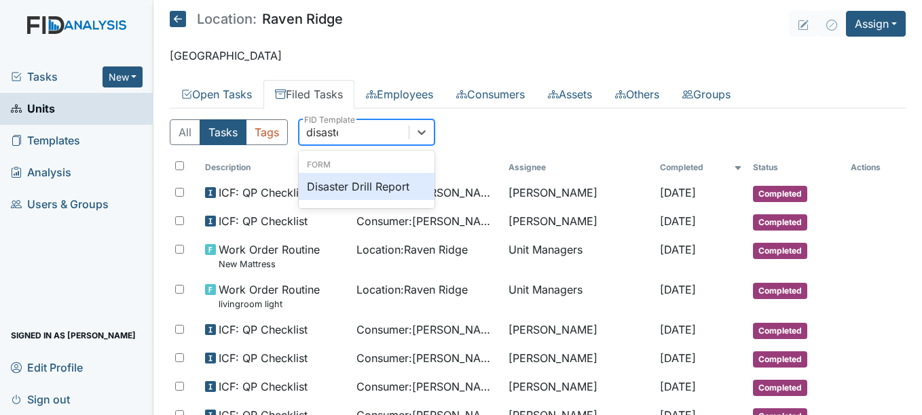
type input "disaster"
click at [352, 178] on div "Disaster Drill Report" at bounding box center [367, 186] width 136 height 27
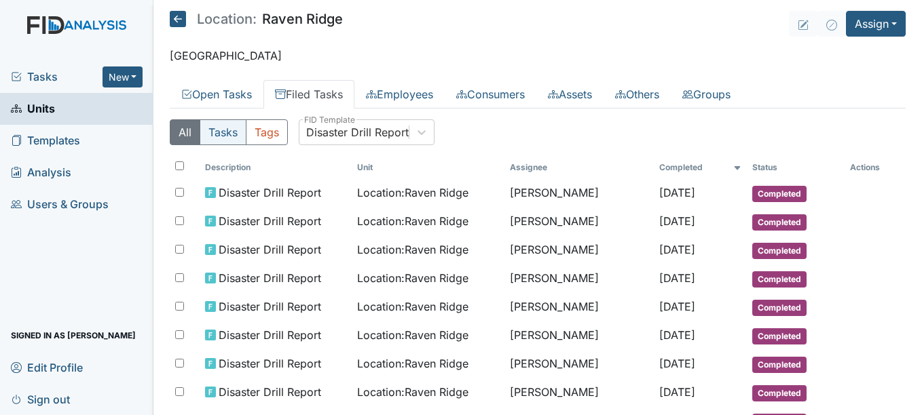
click at [214, 133] on button "Tasks" at bounding box center [223, 132] width 47 height 26
click at [356, 137] on div "Disaster Drill Report" at bounding box center [357, 132] width 102 height 16
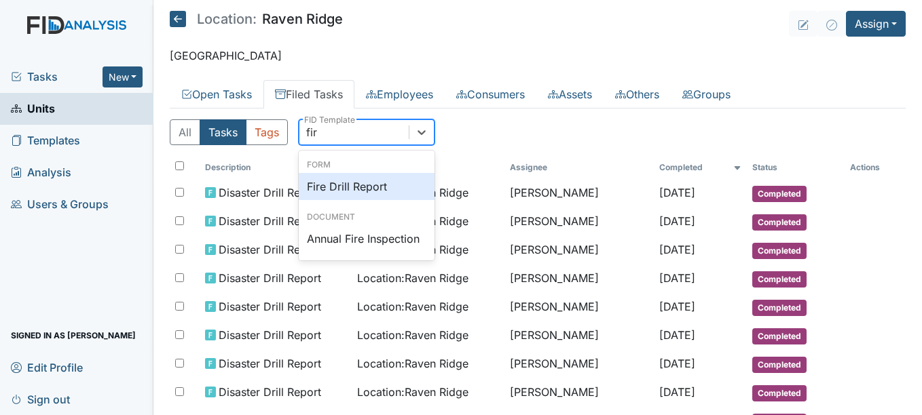
type input "fire"
click at [359, 189] on div "Fire Drill Report" at bounding box center [367, 186] width 136 height 27
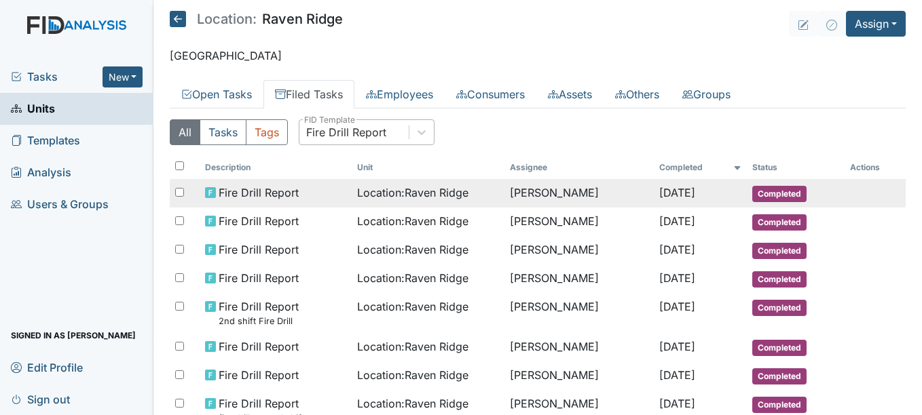
click at [567, 191] on td "[PERSON_NAME]" at bounding box center [578, 193] width 149 height 29
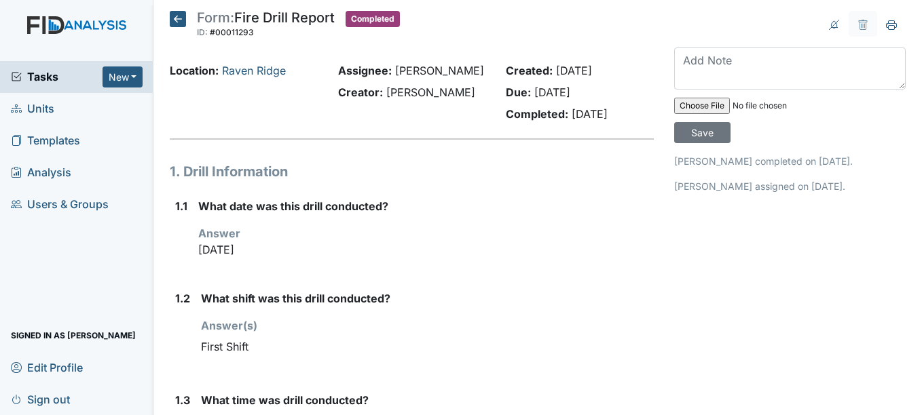
click at [179, 19] on icon at bounding box center [178, 19] width 16 height 16
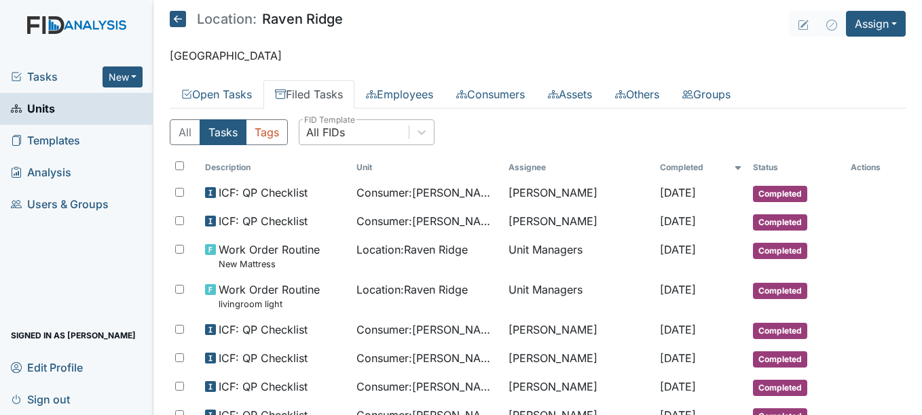
click at [356, 129] on div "All FIDs" at bounding box center [353, 132] width 109 height 24
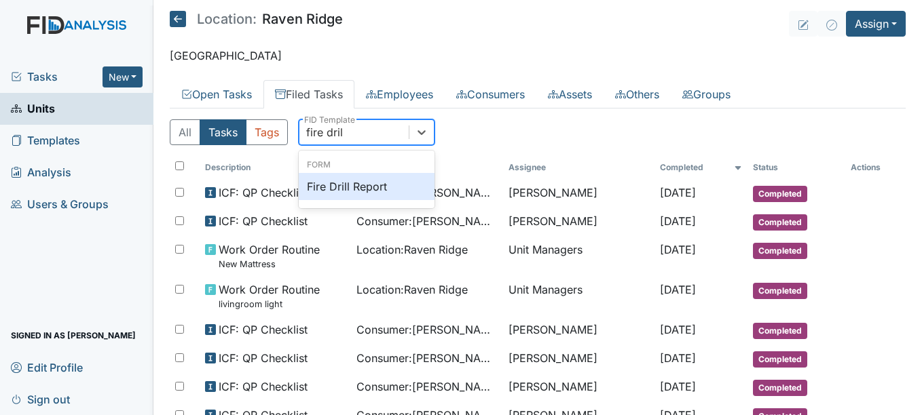
type input "fire drill"
click at [396, 188] on div "Fire Drill Report" at bounding box center [367, 186] width 136 height 27
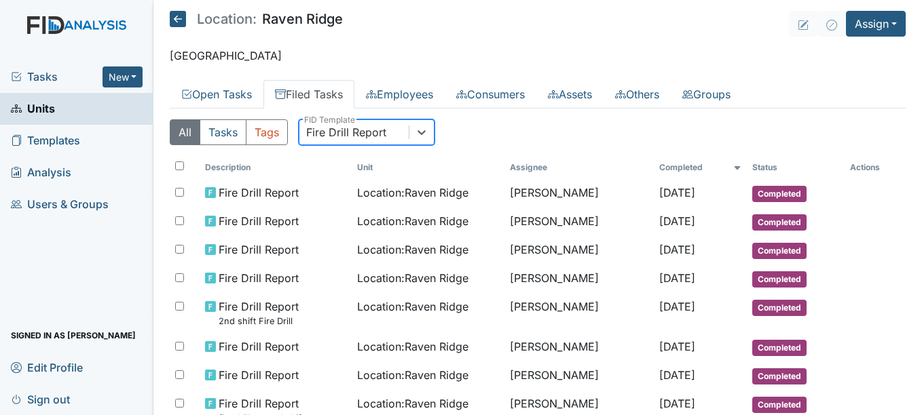
click at [396, 137] on div "Fire Drill Report" at bounding box center [353, 132] width 109 height 24
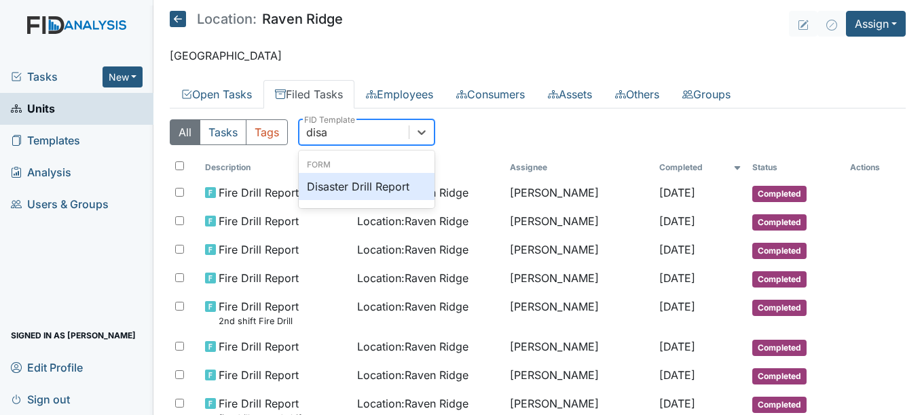
type input "disas"
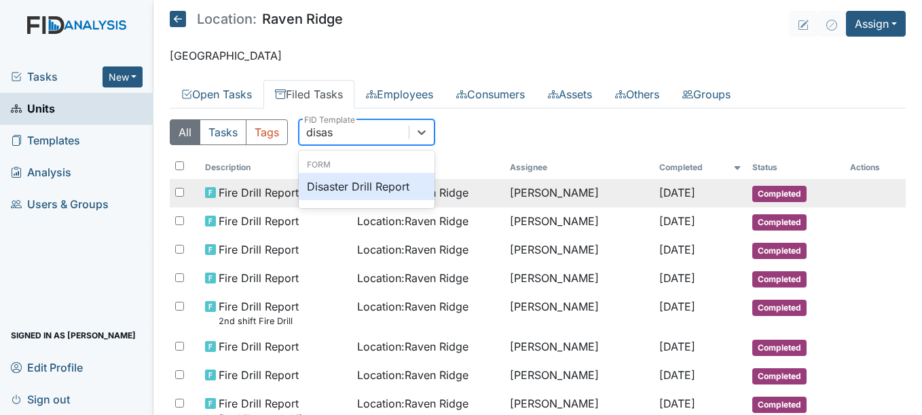
click at [367, 187] on div "Disaster Drill Report" at bounding box center [367, 186] width 136 height 27
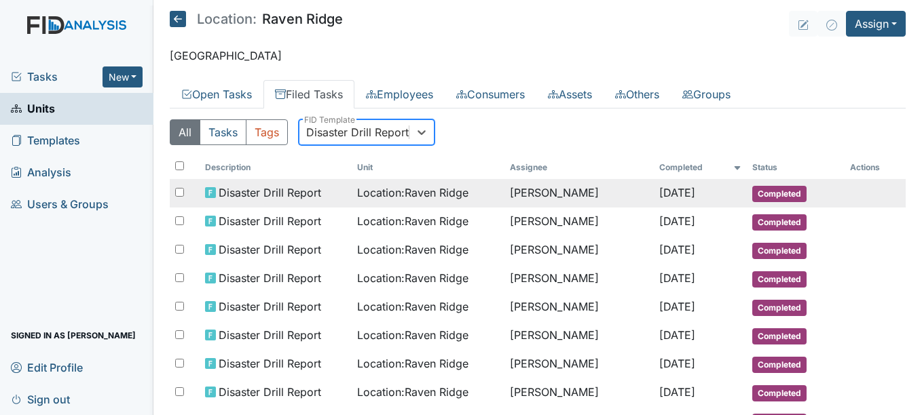
click at [335, 191] on div "Disaster Drill Report" at bounding box center [276, 193] width 142 height 16
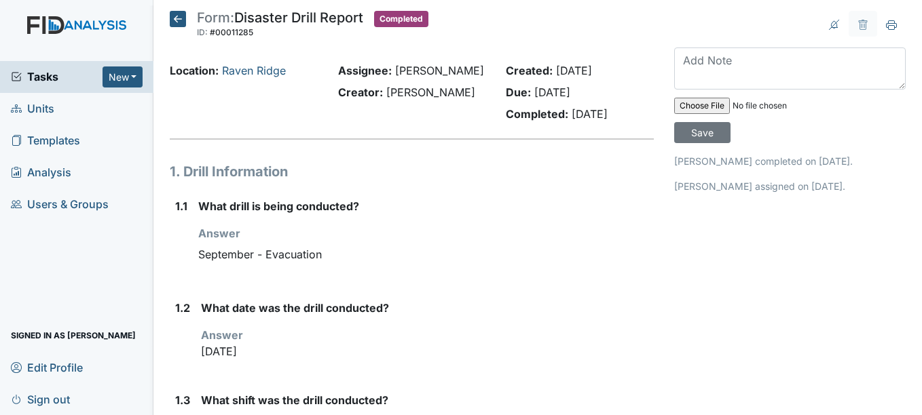
drag, startPoint x: 189, startPoint y: 22, endPoint x: 178, endPoint y: 23, distance: 11.6
click at [189, 22] on h5 "Form: Disaster Drill Report ID: #00011285 Completed Autosaving..." at bounding box center [299, 26] width 259 height 30
click at [178, 22] on icon at bounding box center [178, 19] width 16 height 16
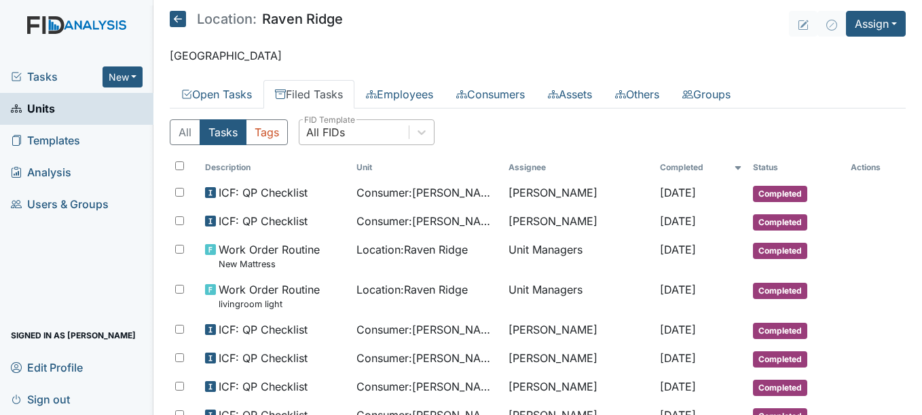
click at [347, 128] on div "All FIDs" at bounding box center [353, 132] width 109 height 24
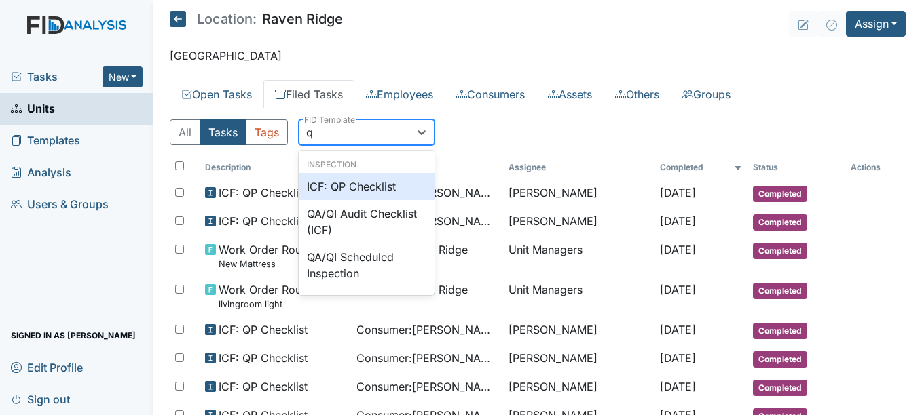
type input "qp"
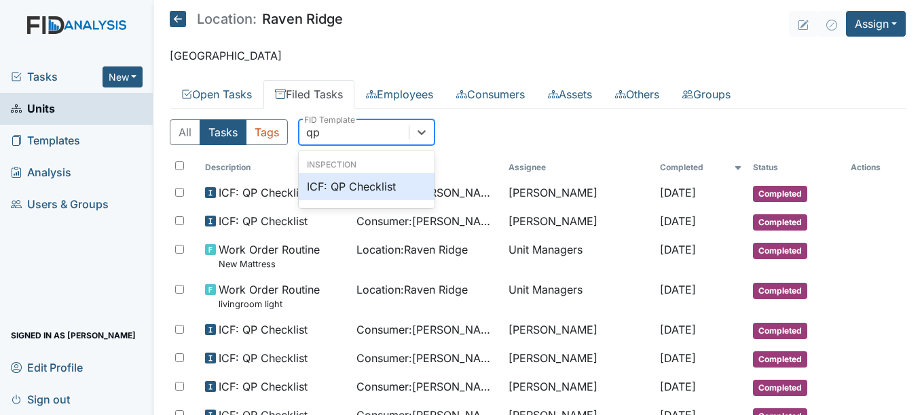
click at [356, 185] on div "ICF: QP Checklist" at bounding box center [367, 186] width 136 height 27
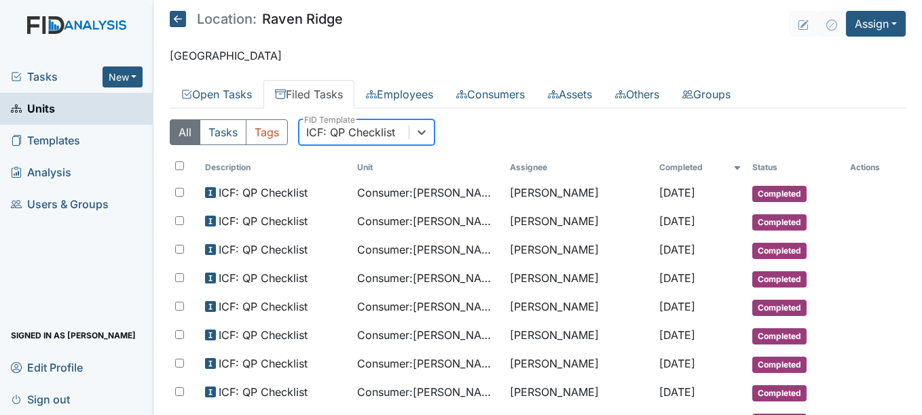
click at [93, 117] on link "Units" at bounding box center [76, 109] width 153 height 32
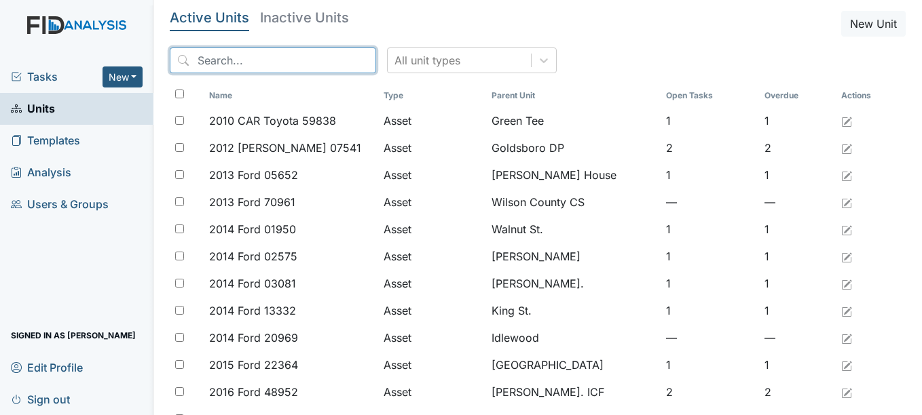
click at [285, 64] on input "search" at bounding box center [273, 61] width 206 height 26
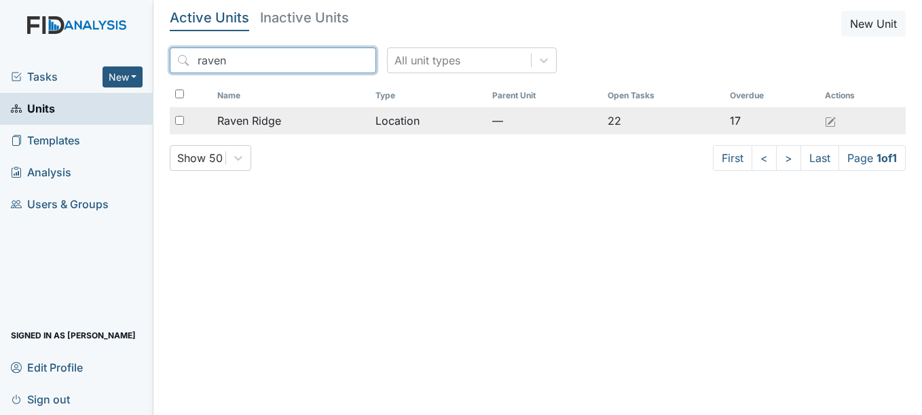
type input "raven"
click at [271, 118] on span "Raven Ridge" at bounding box center [249, 121] width 64 height 16
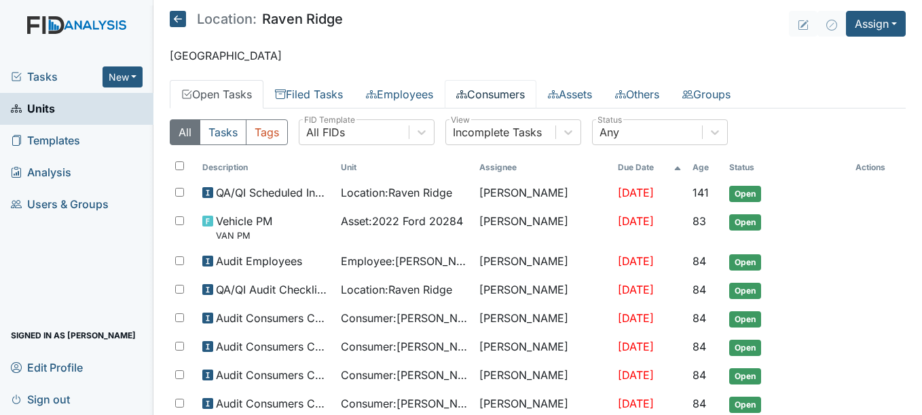
click at [496, 88] on link "Consumers" at bounding box center [490, 94] width 92 height 29
